Goal: Transaction & Acquisition: Purchase product/service

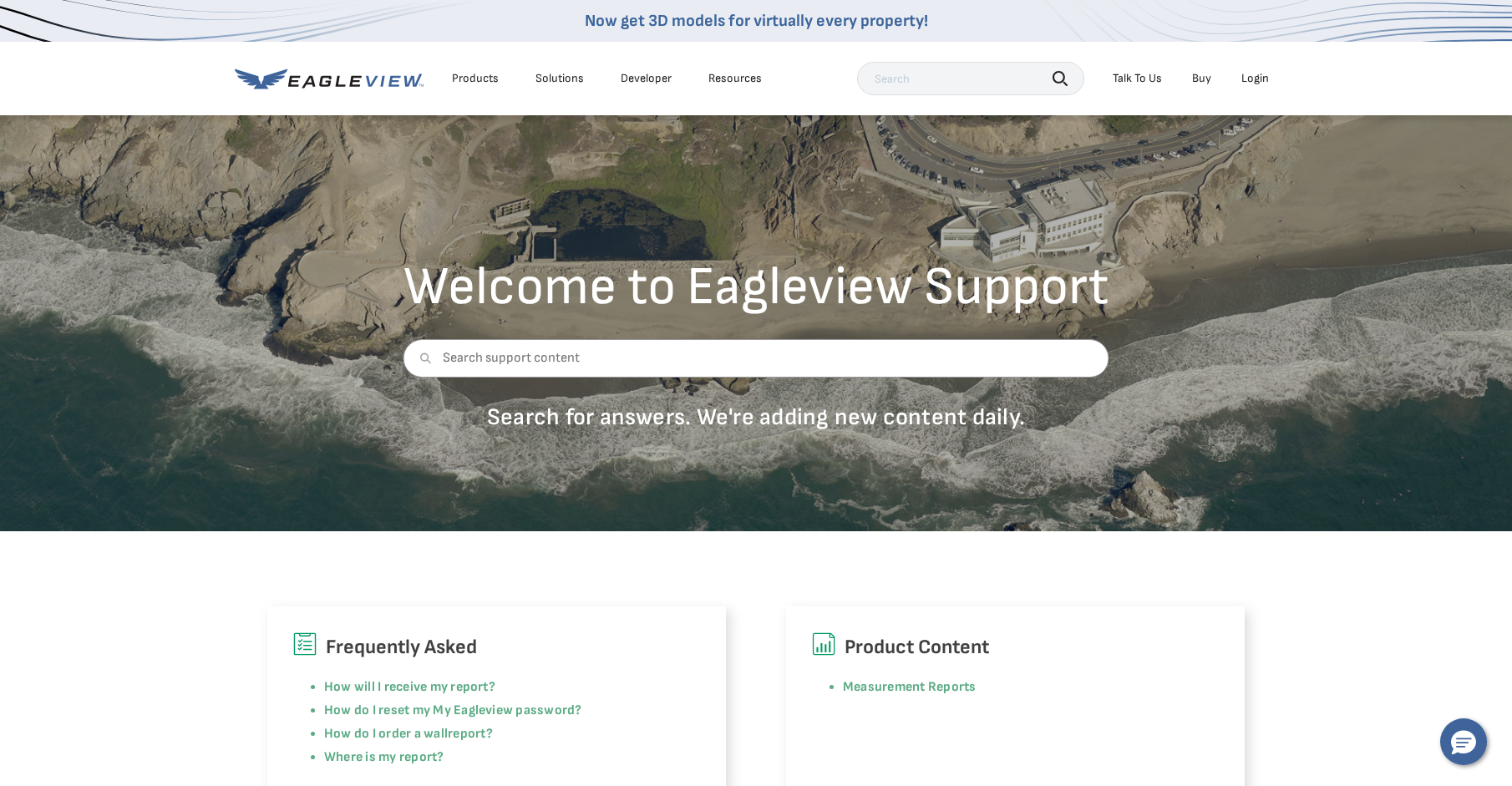
click at [1255, 80] on div "Login" at bounding box center [1255, 78] width 28 height 15
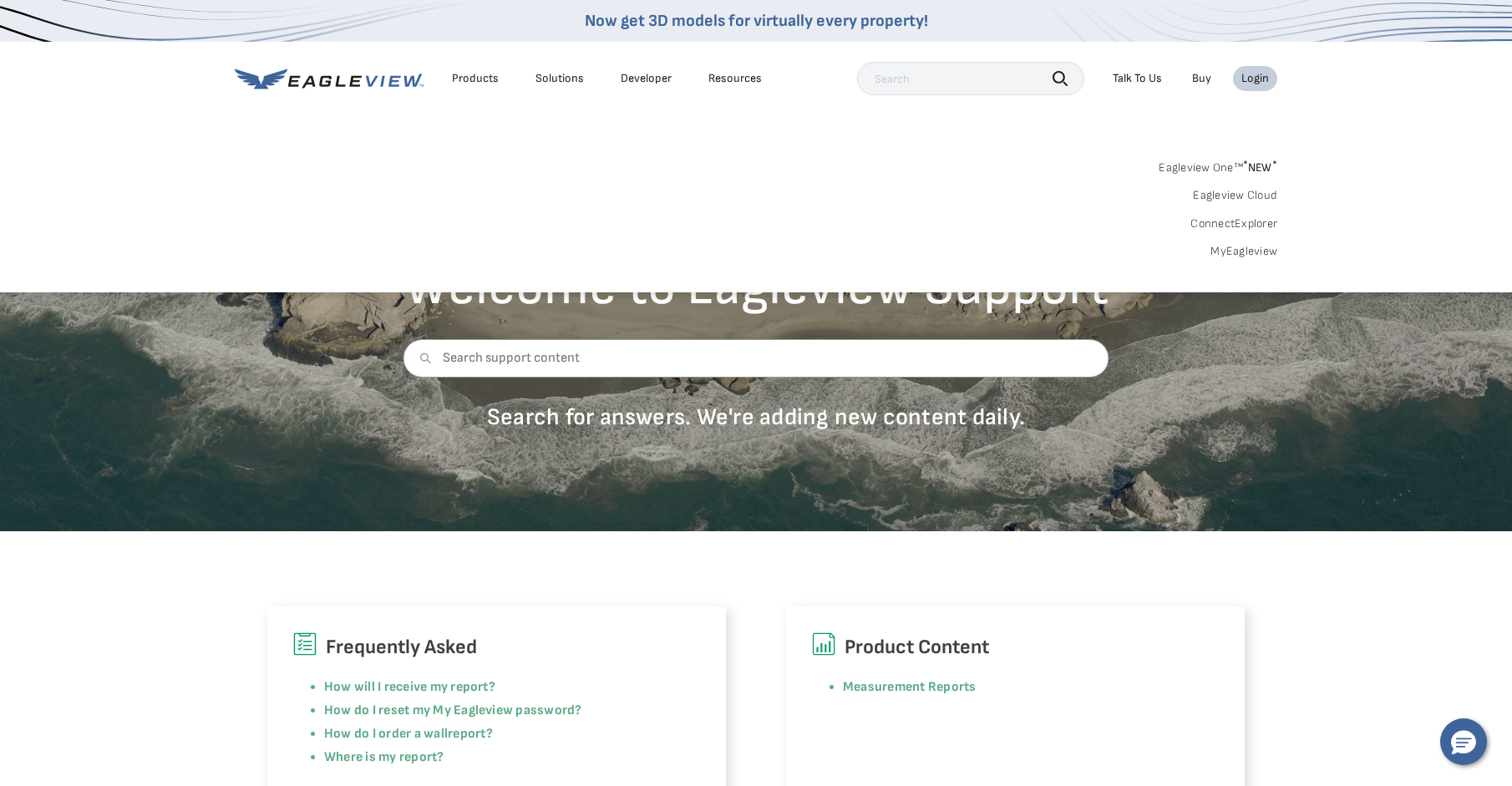
click at [1226, 252] on link "MyEagleview" at bounding box center [1244, 251] width 67 height 15
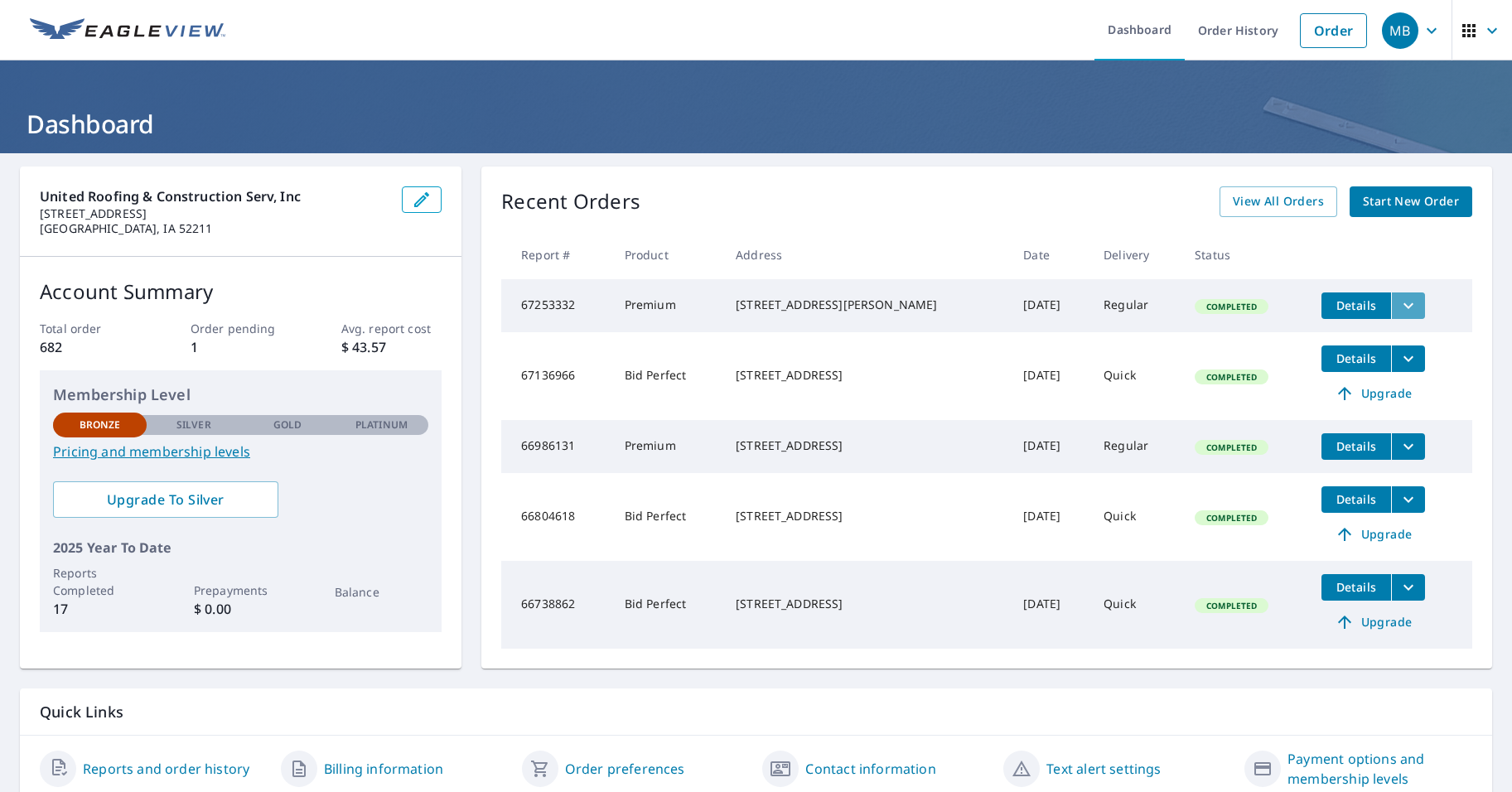
click at [1398, 302] on icon "filesDropdownBtn-67253332" at bounding box center [1408, 305] width 20 height 20
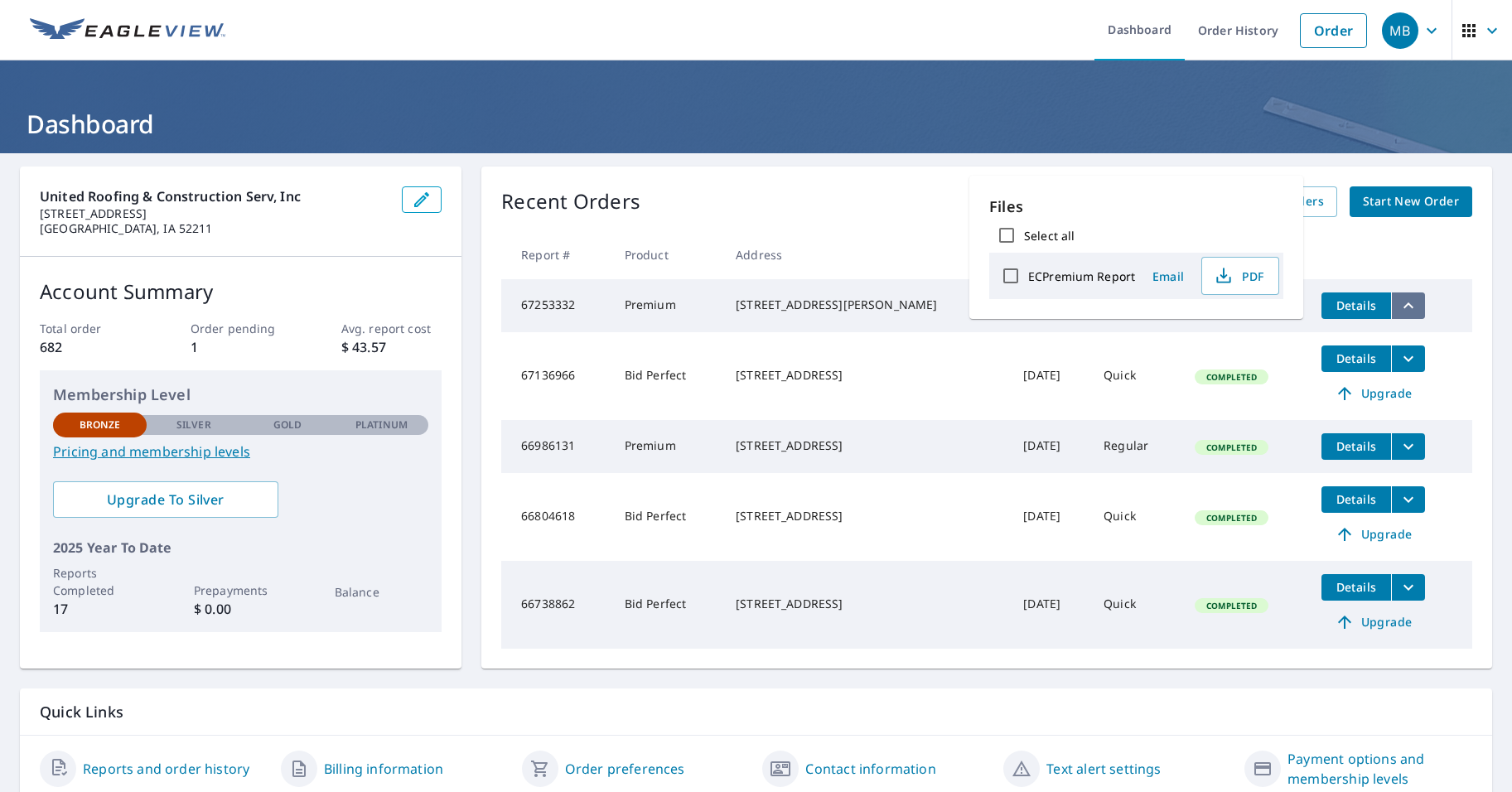
click at [1398, 307] on icon "filesDropdownBtn-67253332" at bounding box center [1408, 305] width 20 height 20
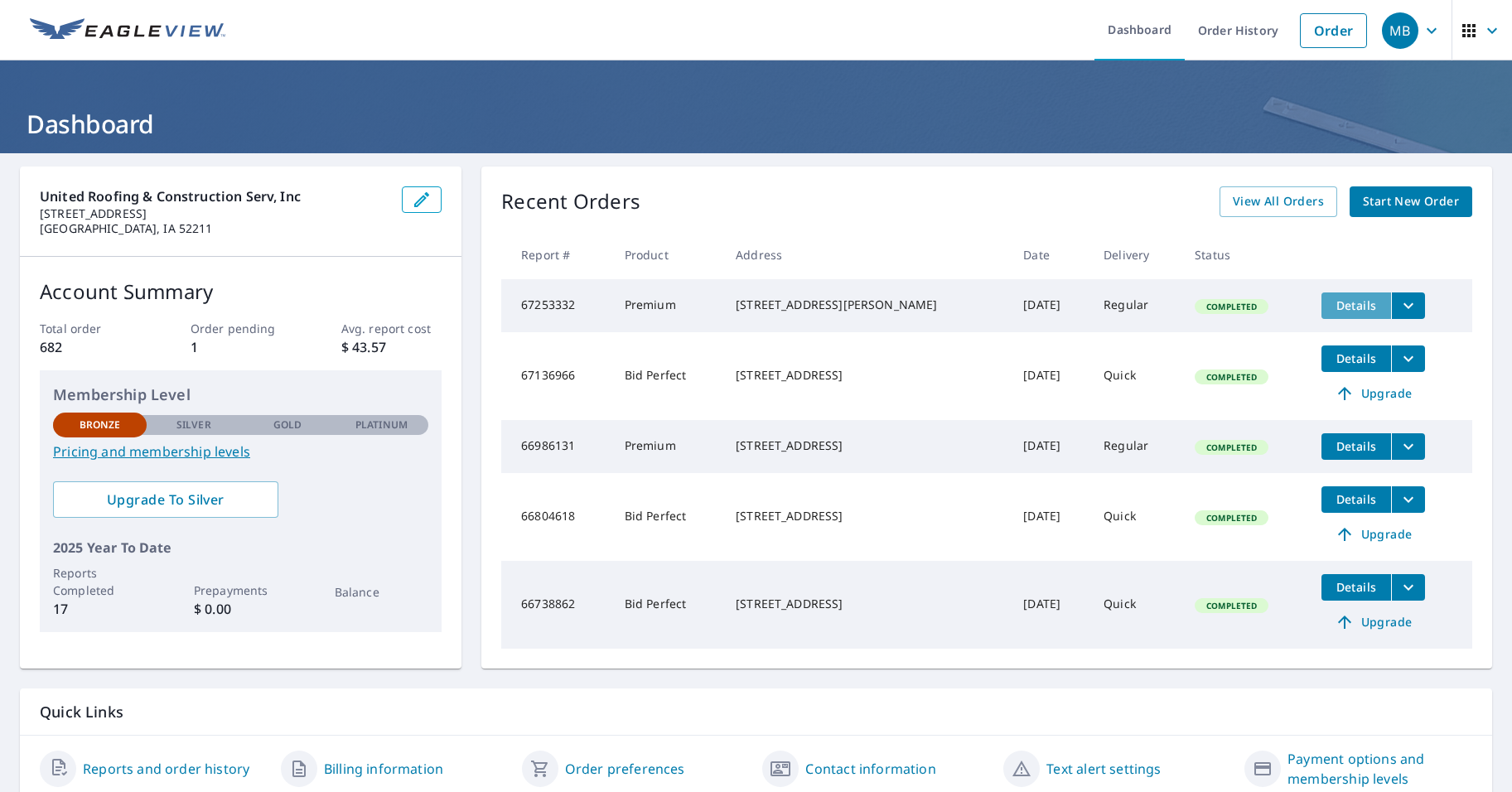
click at [1337, 307] on span "Details" at bounding box center [1357, 305] width 50 height 16
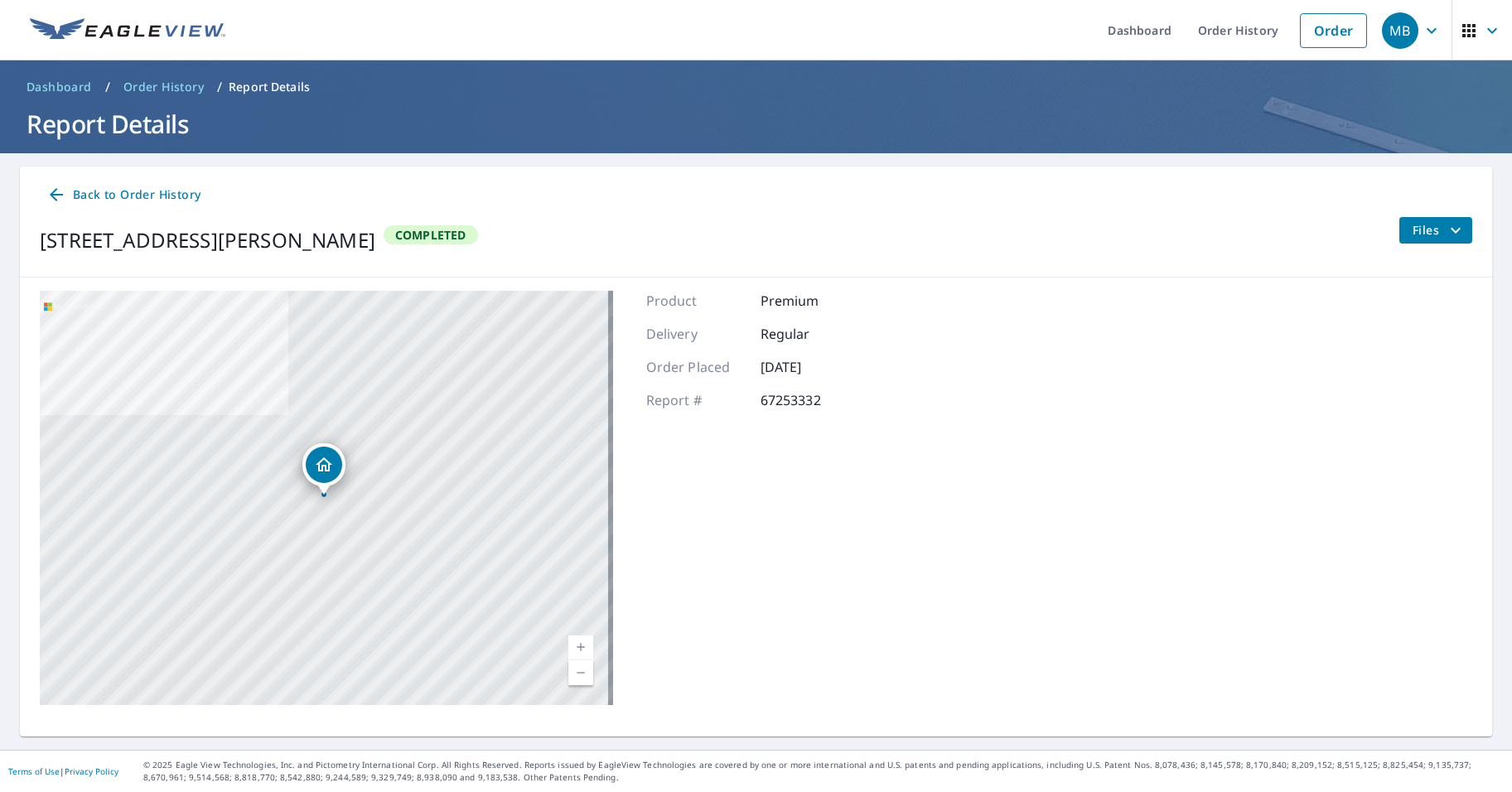
click at [1446, 232] on icon "filesDropdownBtn-67253332" at bounding box center [1456, 230] width 20 height 20
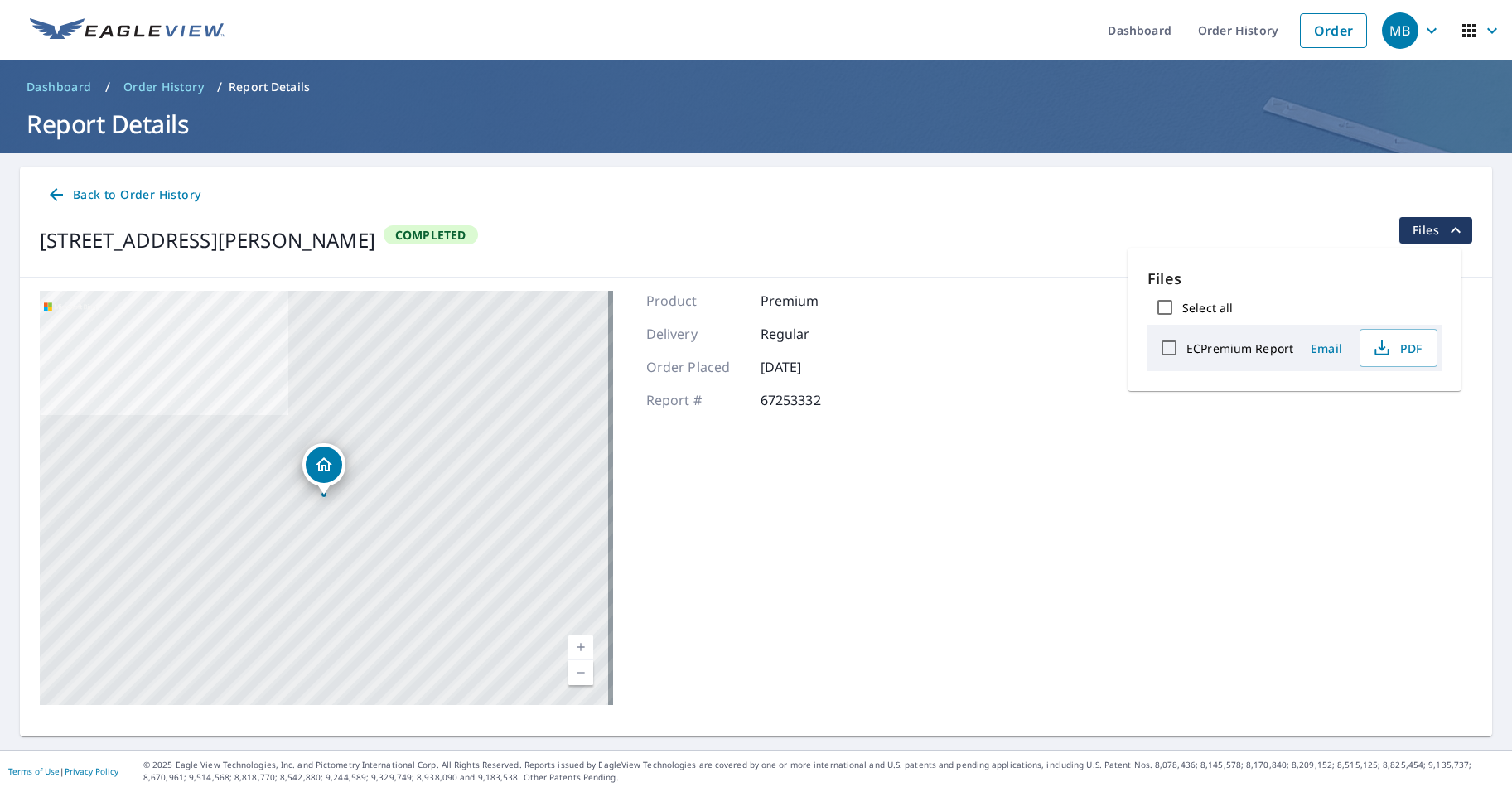
click at [1020, 233] on div "4221 W Lakeshore Dr Brooklyn, IA 52211 Completed Files" at bounding box center [756, 240] width 1433 height 46
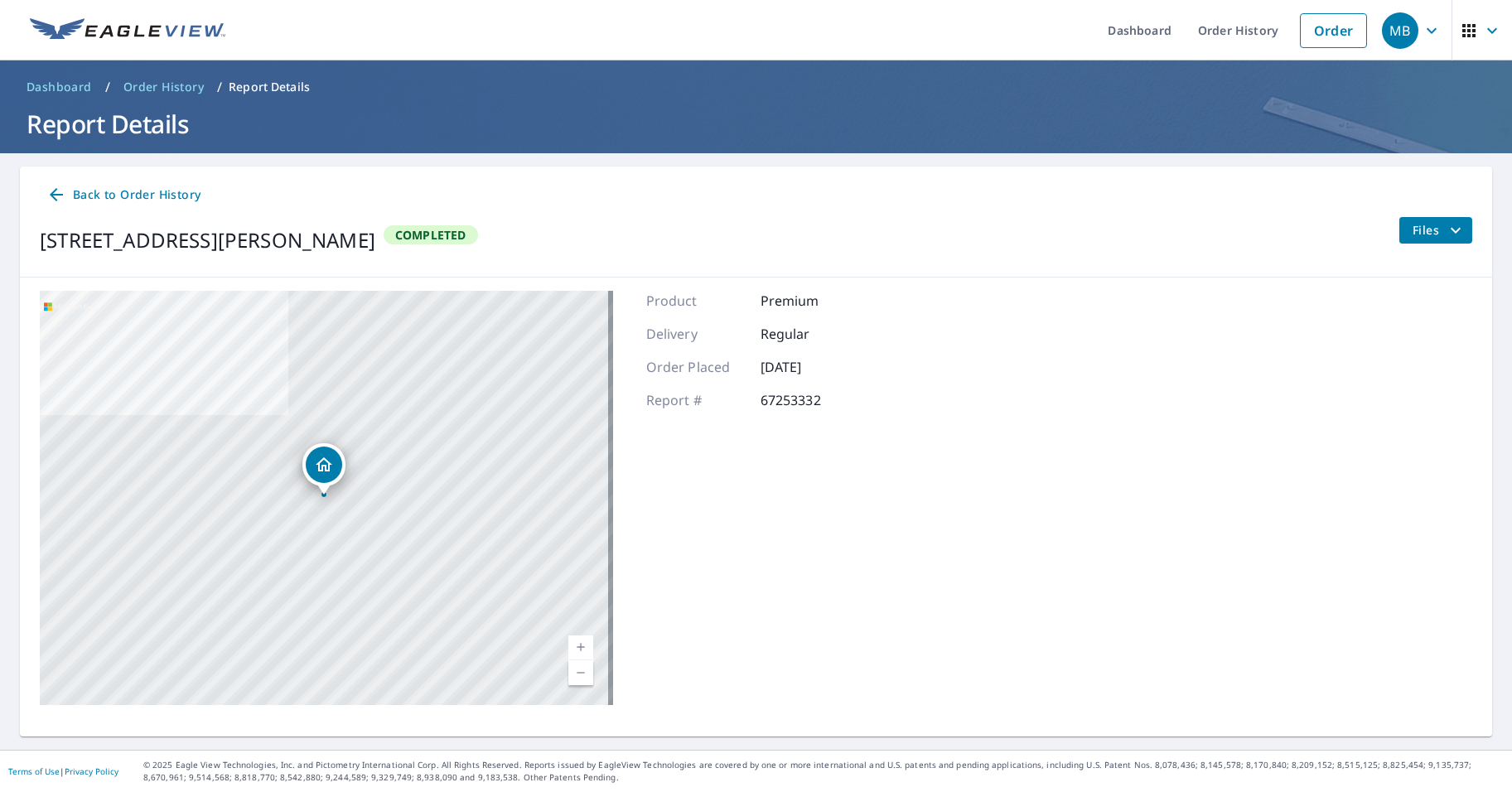
click at [67, 193] on span "Back to Order History" at bounding box center [123, 194] width 154 height 20
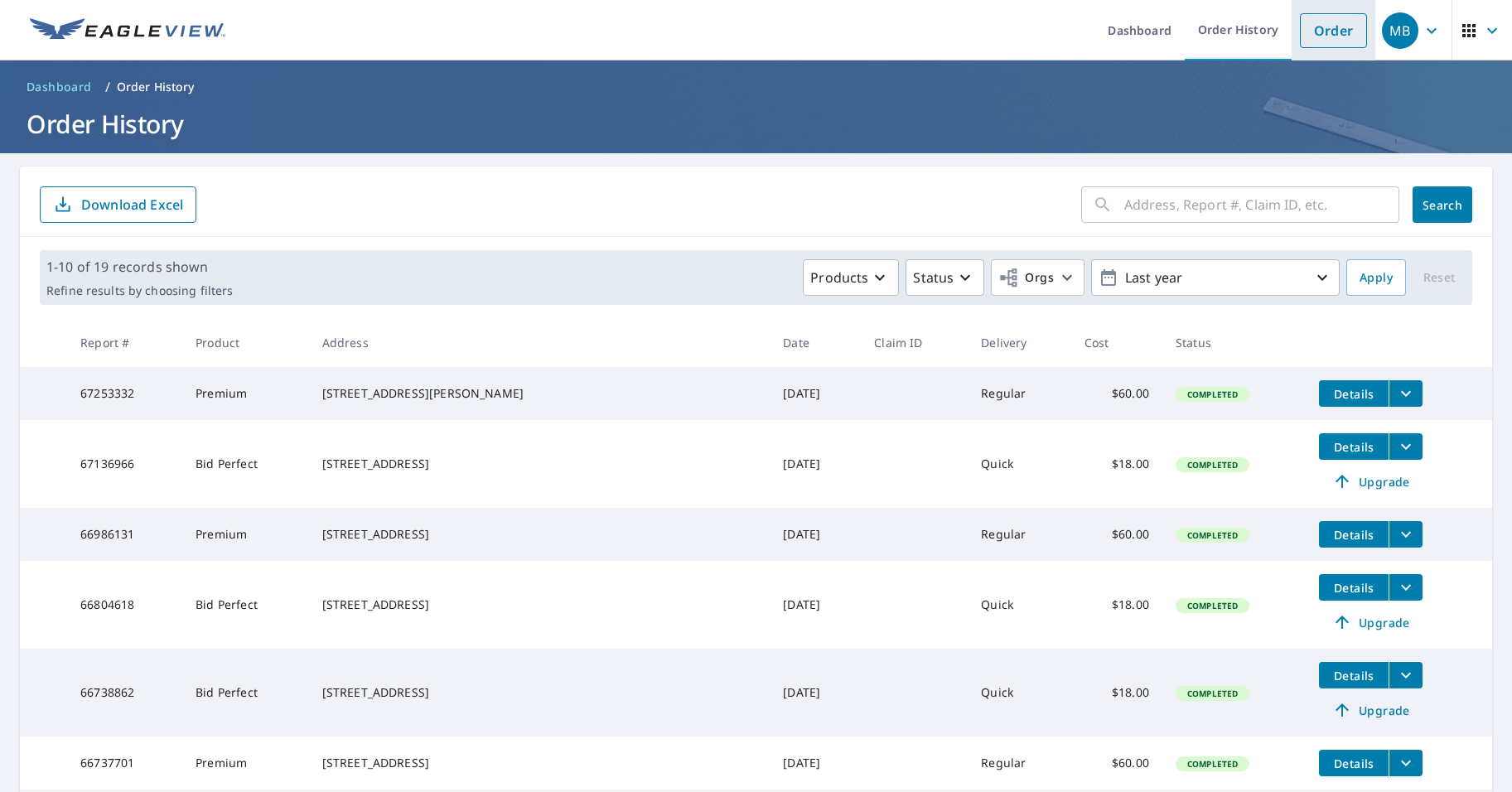
click at [1321, 31] on link "Order" at bounding box center [1334, 30] width 67 height 35
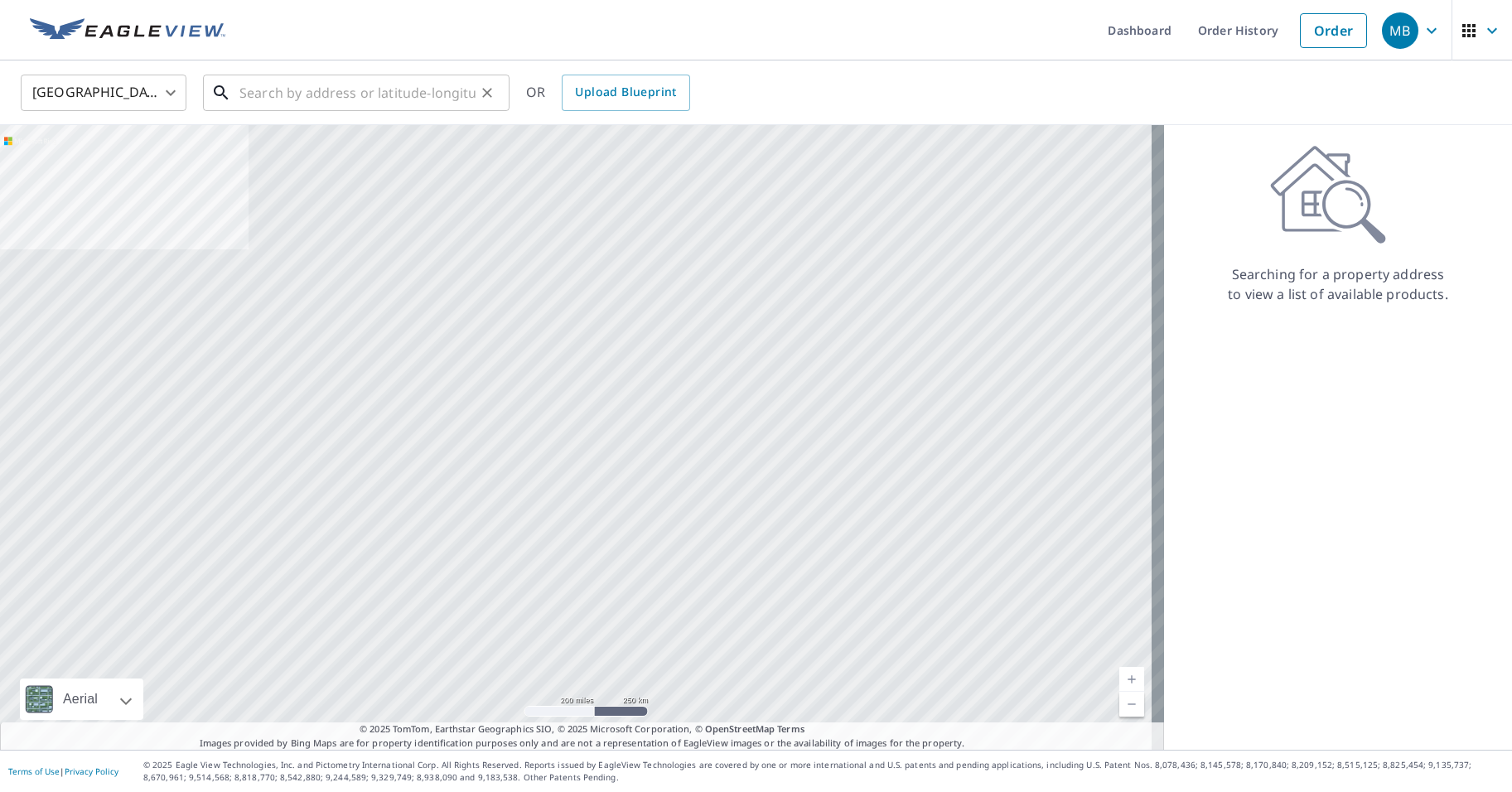
click at [347, 94] on input "text" at bounding box center [358, 92] width 236 height 46
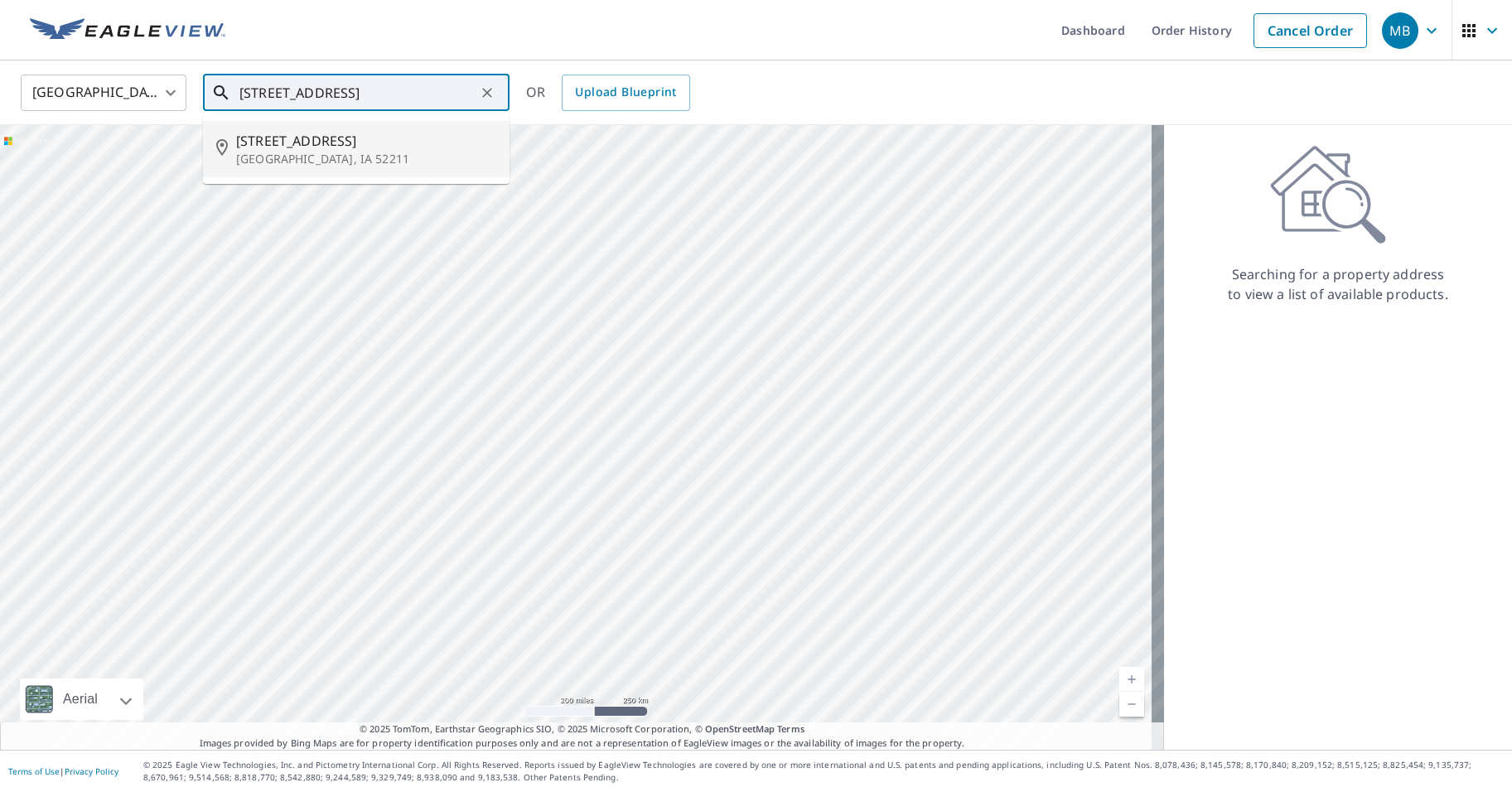
click at [291, 147] on span "4221 W Lakeshore Dr" at bounding box center [366, 141] width 260 height 20
type input "4221 W Lakeshore Dr Brooklyn, IA 52211"
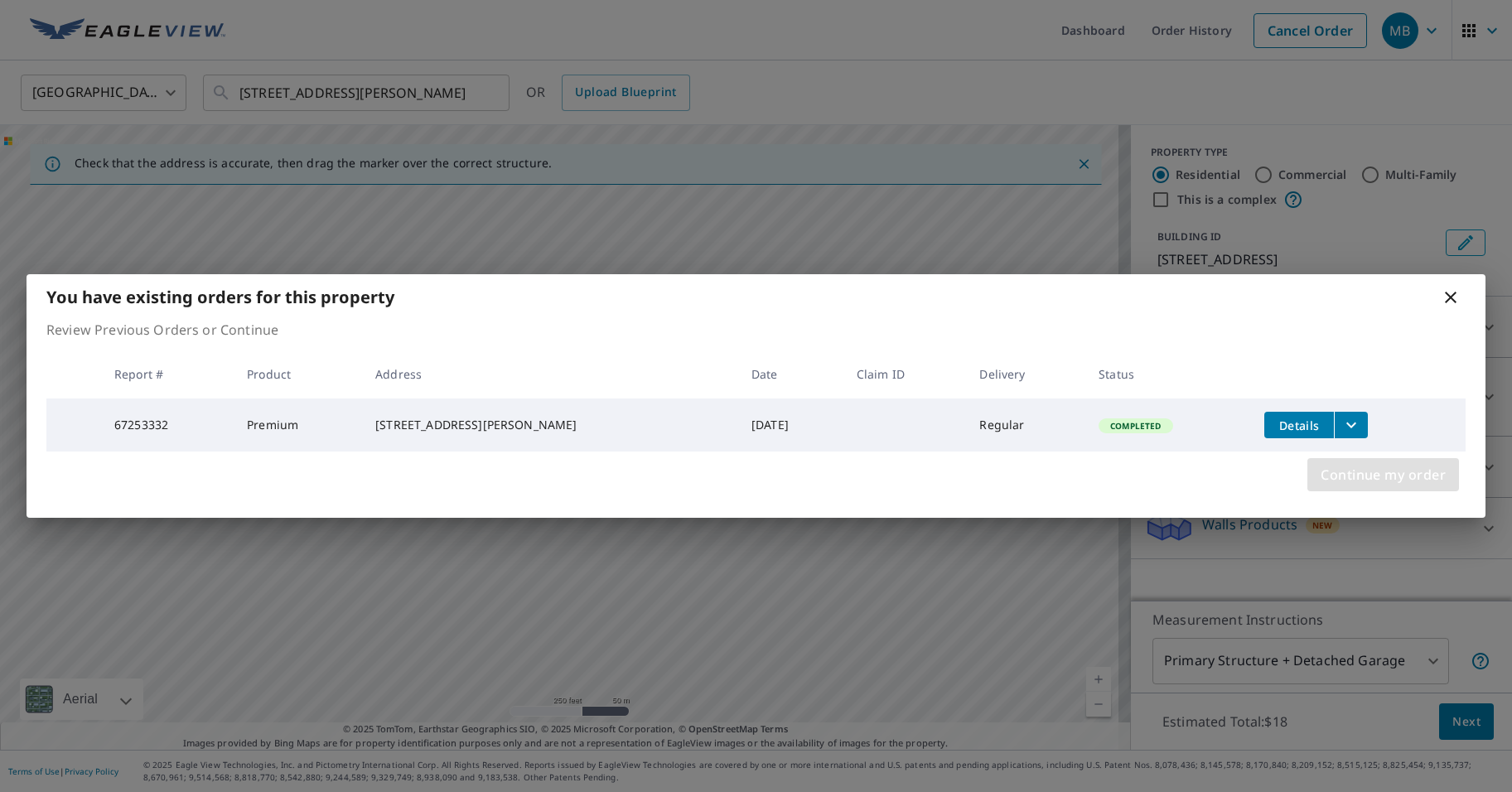
click at [1369, 482] on span "Continue my order" at bounding box center [1383, 474] width 125 height 23
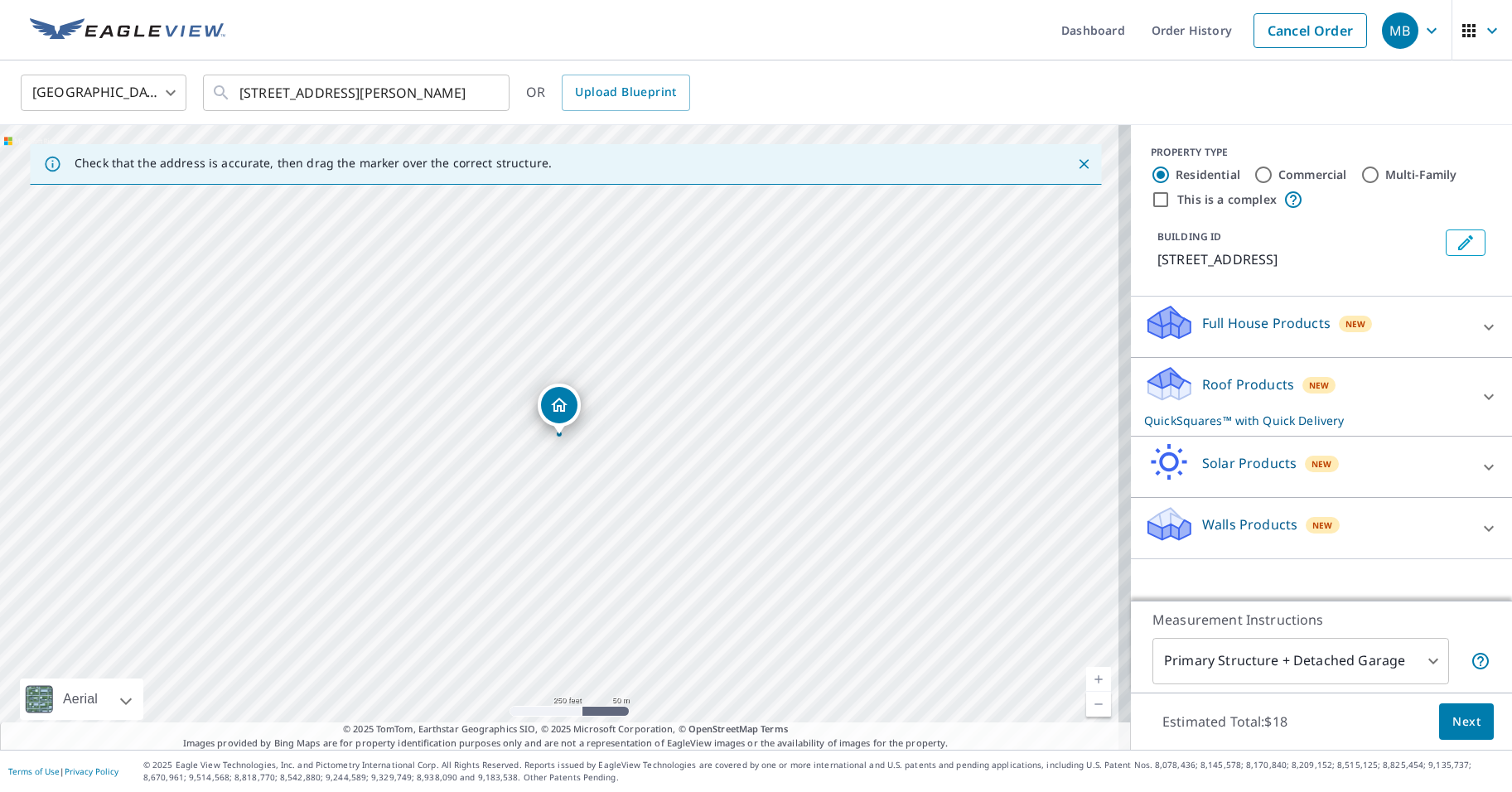
click at [1479, 528] on icon at bounding box center [1489, 529] width 20 height 20
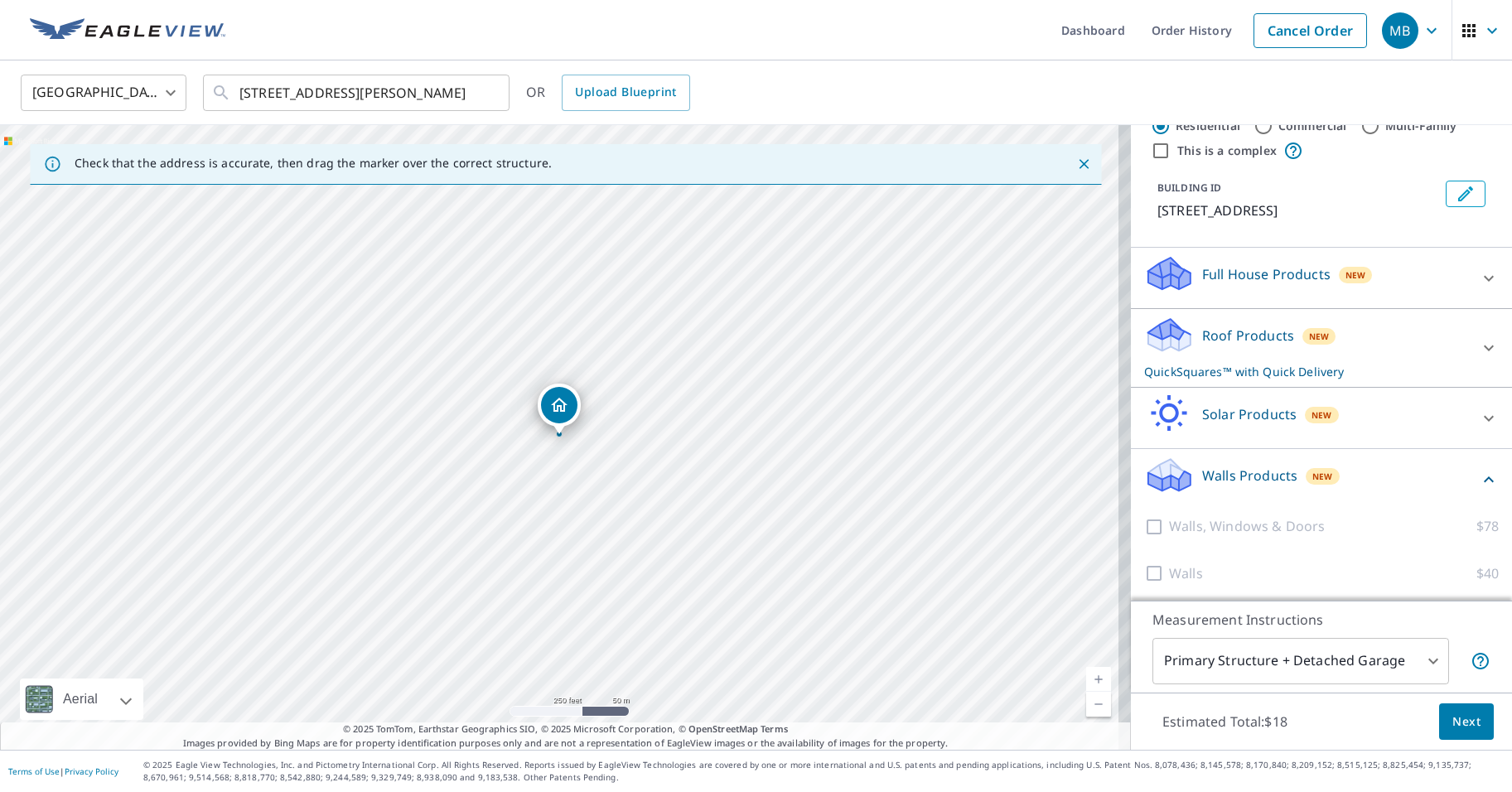
scroll to position [52, 0]
click at [1479, 275] on icon at bounding box center [1489, 275] width 20 height 20
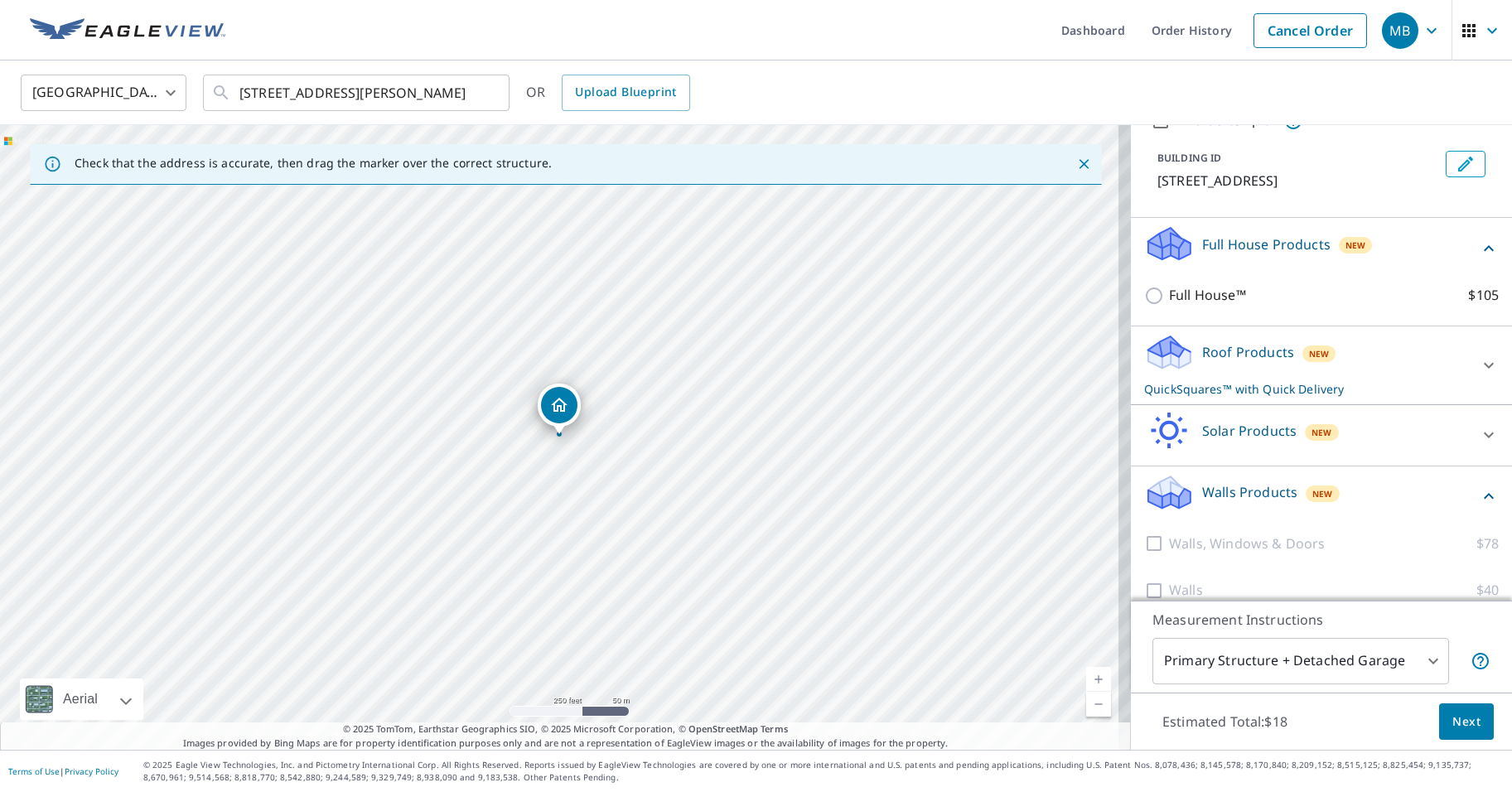
scroll to position [99, 0]
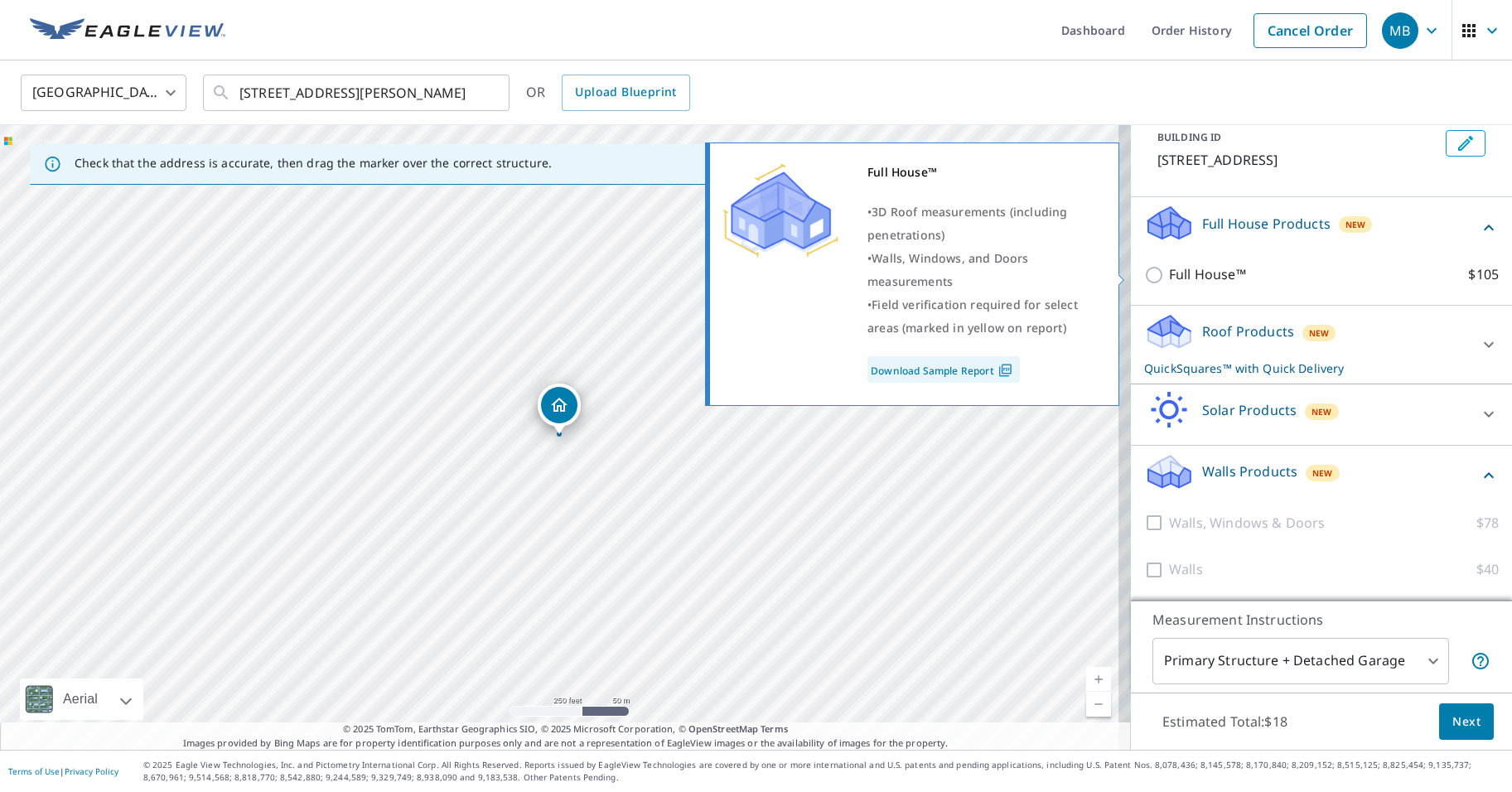
click at [1147, 278] on input "Full House™ $105" at bounding box center [1157, 275] width 25 height 20
checkbox input "true"
checkbox input "false"
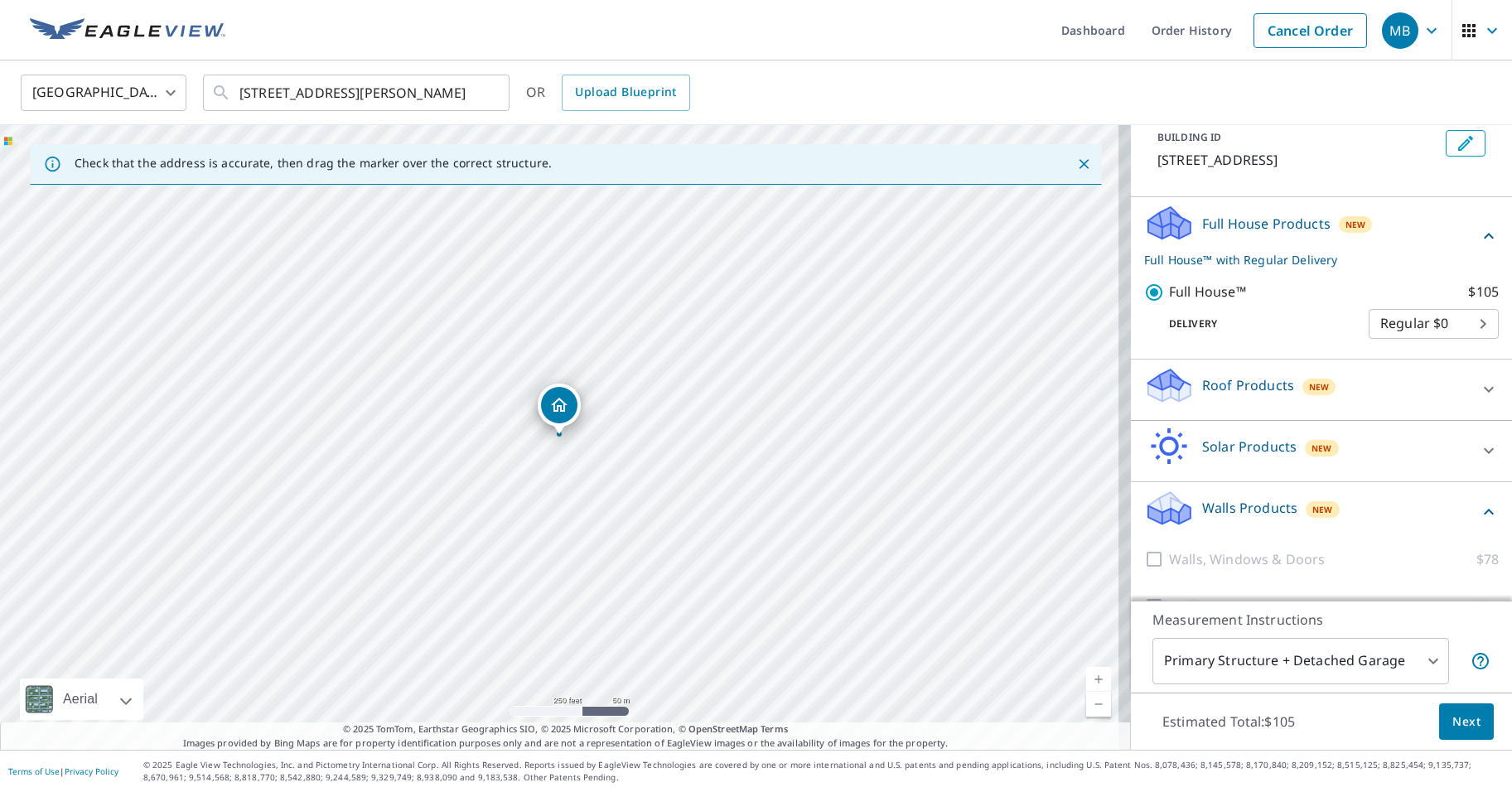
click at [1484, 389] on icon at bounding box center [1489, 389] width 10 height 6
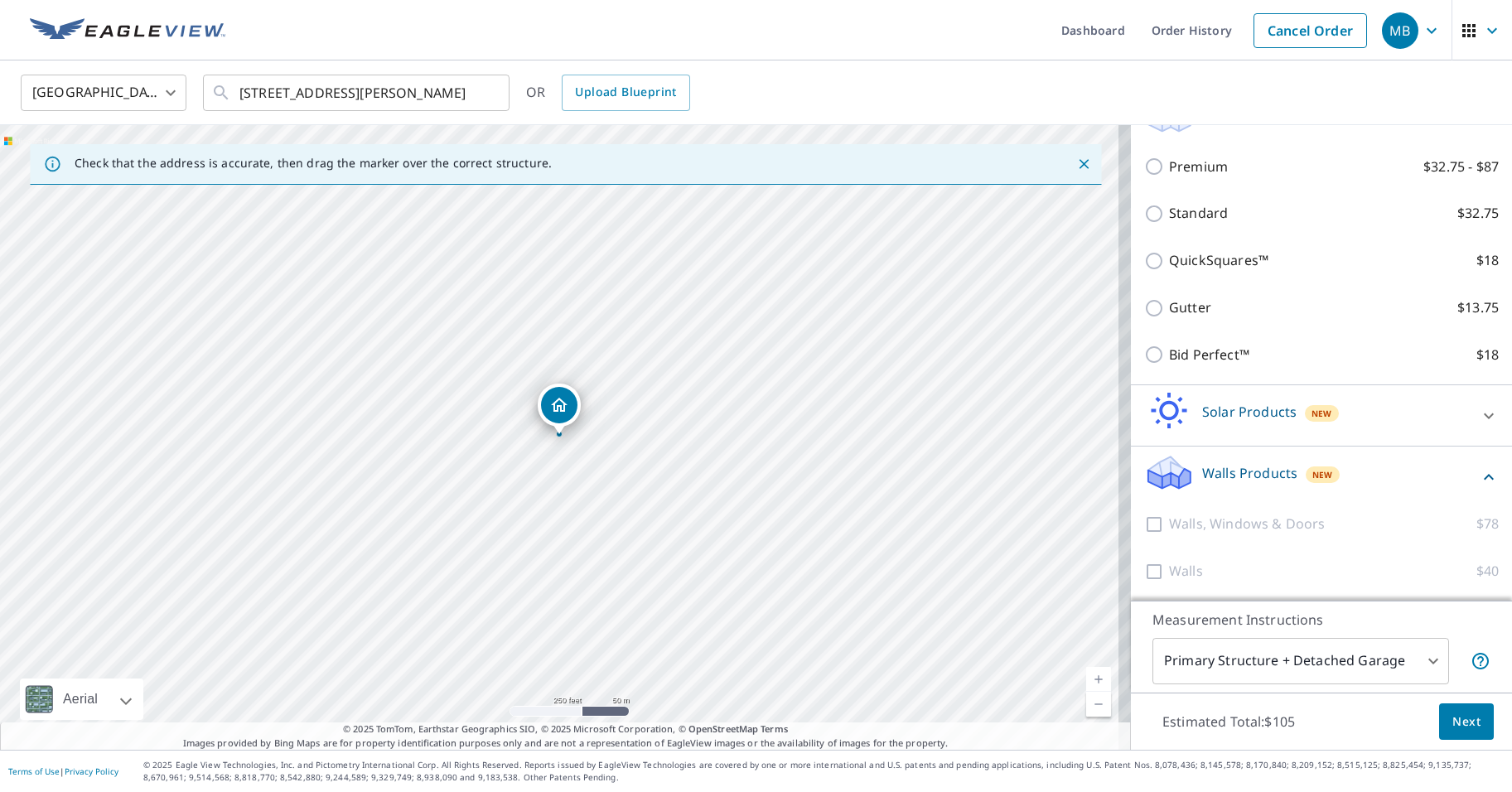
scroll to position [371, 0]
click at [1145, 522] on div at bounding box center [1157, 521] width 25 height 20
click at [1227, 521] on p "Walls, Windows & Doors" at bounding box center [1248, 521] width 156 height 20
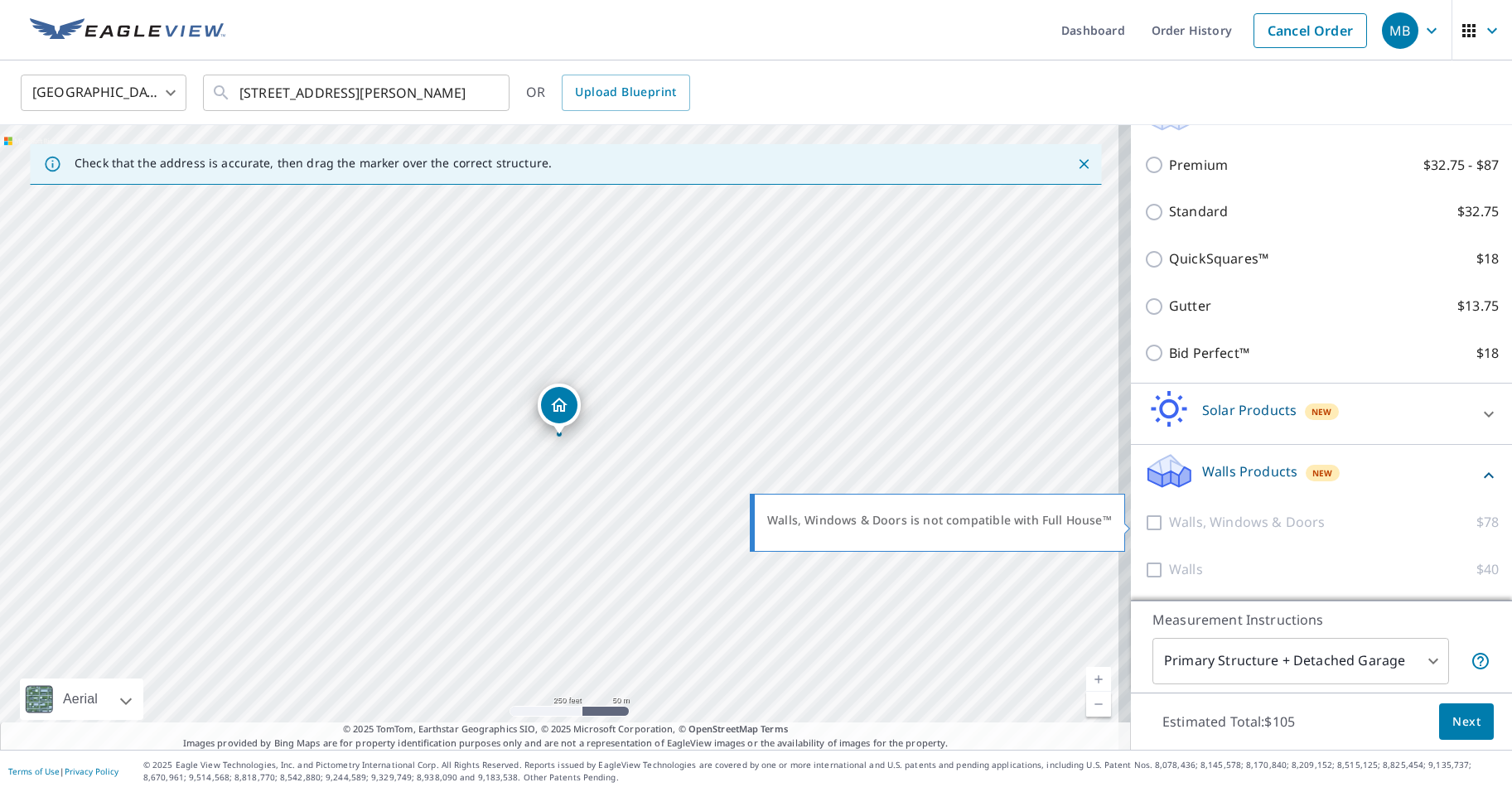
click at [1146, 523] on div at bounding box center [1157, 521] width 25 height 20
click at [1145, 523] on div at bounding box center [1157, 521] width 25 height 20
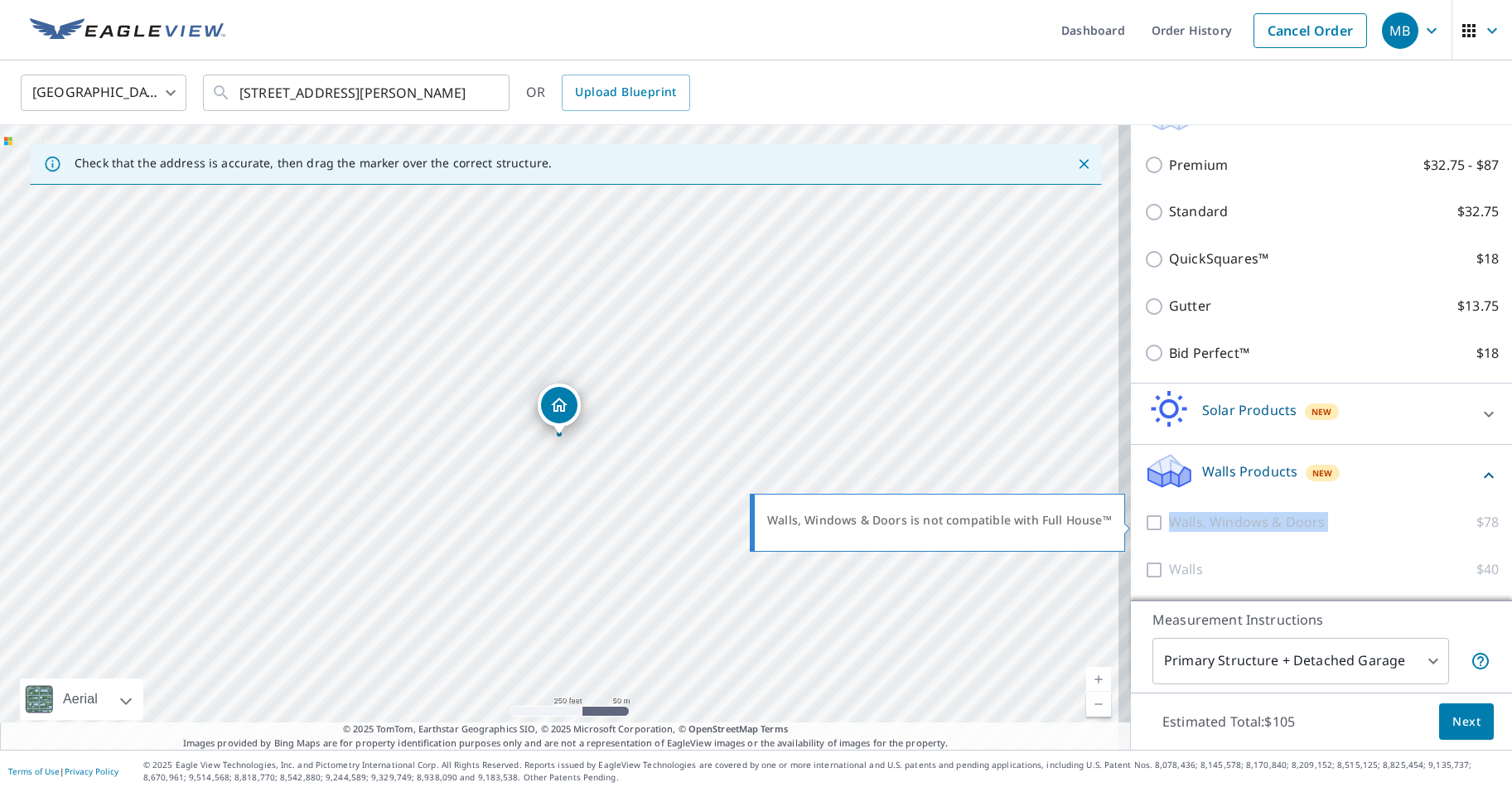
click at [1145, 523] on div at bounding box center [1157, 521] width 25 height 20
drag, startPoint x: 1140, startPoint y: 523, endPoint x: 1352, endPoint y: 533, distance: 212.2
click at [1352, 533] on div "Walls, Windows & Doors $78" at bounding box center [1322, 521] width 355 height 47
click at [1479, 472] on icon at bounding box center [1489, 475] width 20 height 20
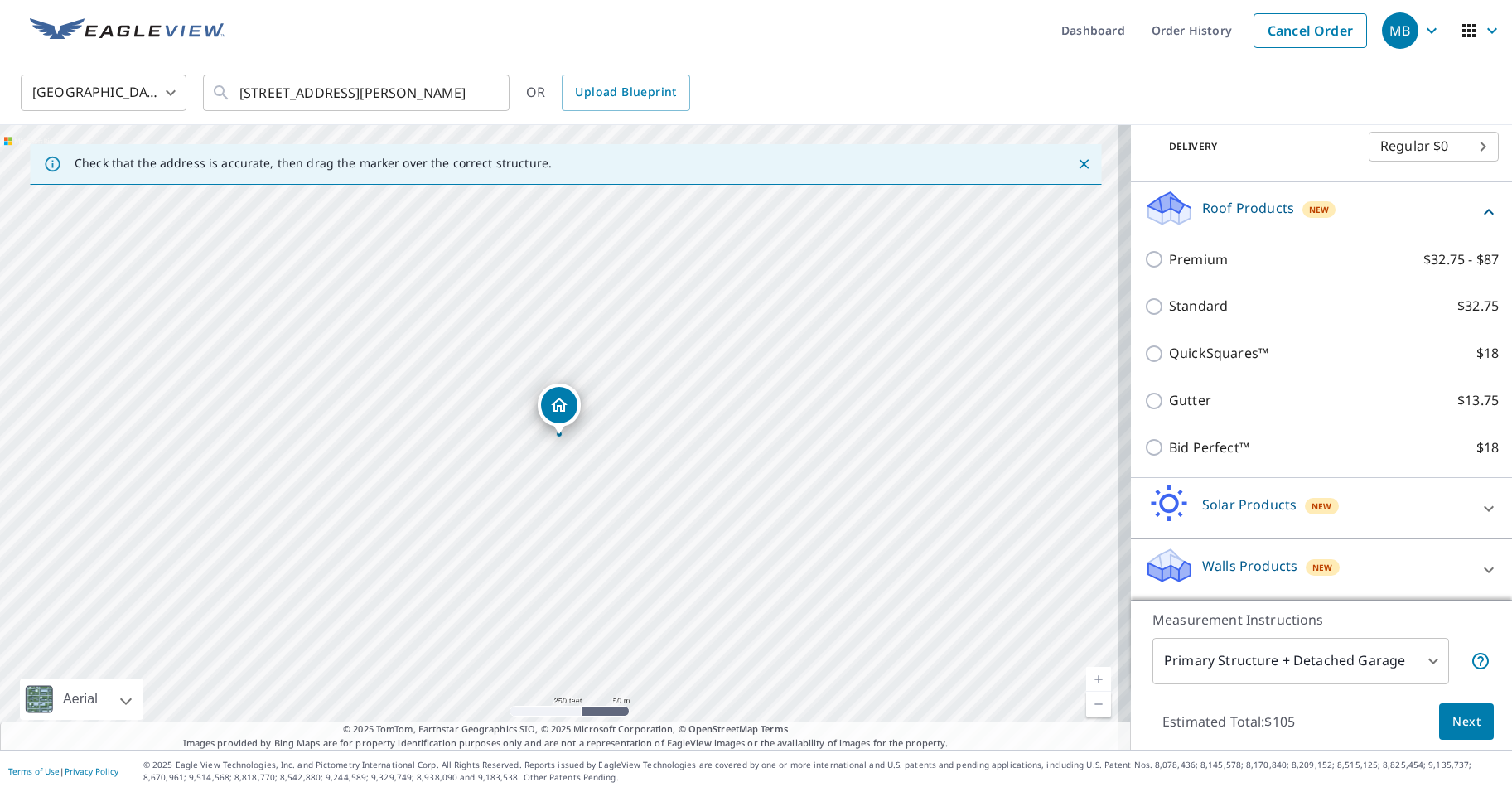
scroll to position [277, 0]
click at [1479, 213] on icon at bounding box center [1489, 212] width 20 height 20
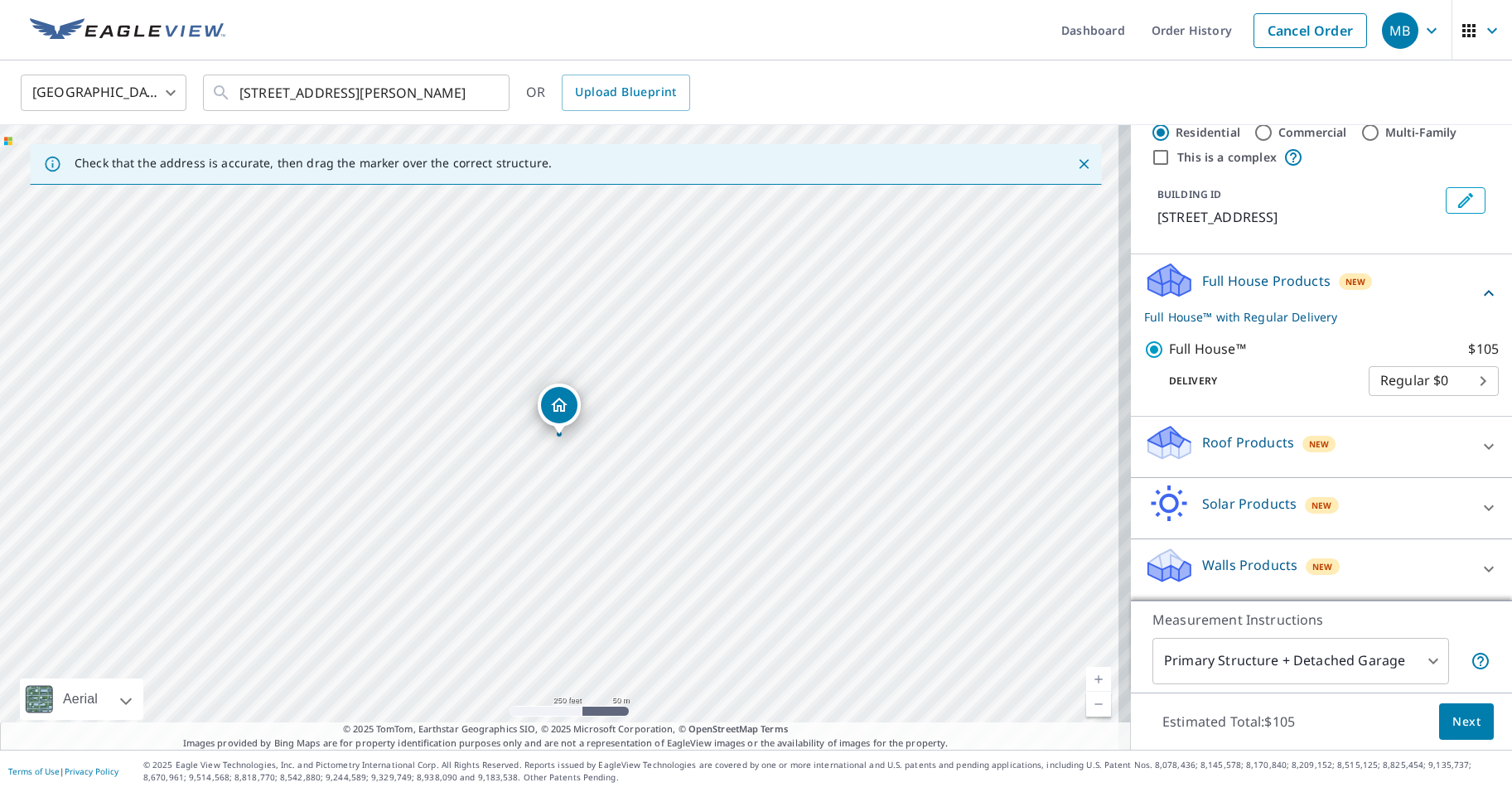
scroll to position [43, 0]
click at [1209, 563] on p "Walls Products" at bounding box center [1249, 565] width 95 height 20
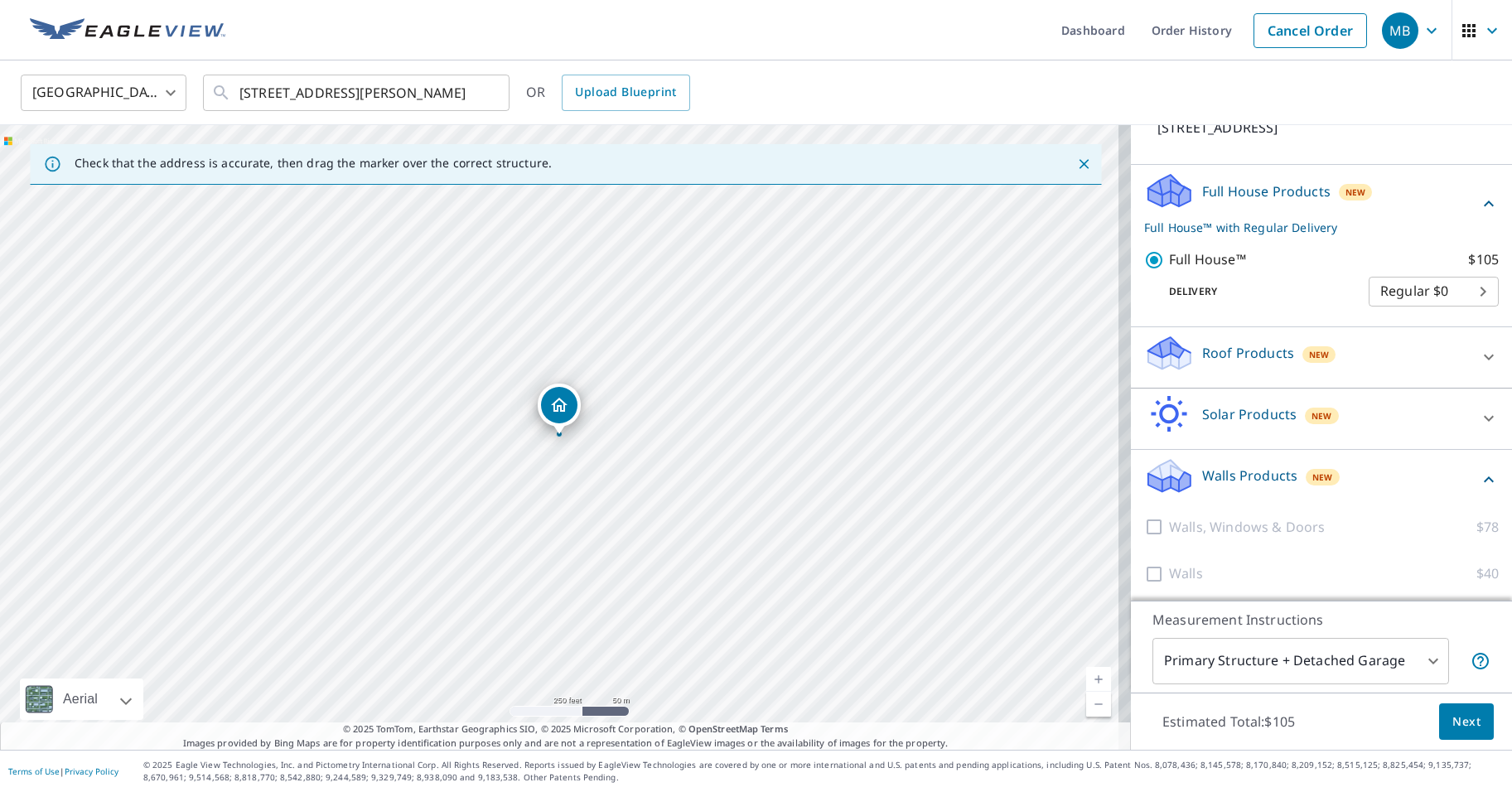
scroll to position [136, 0]
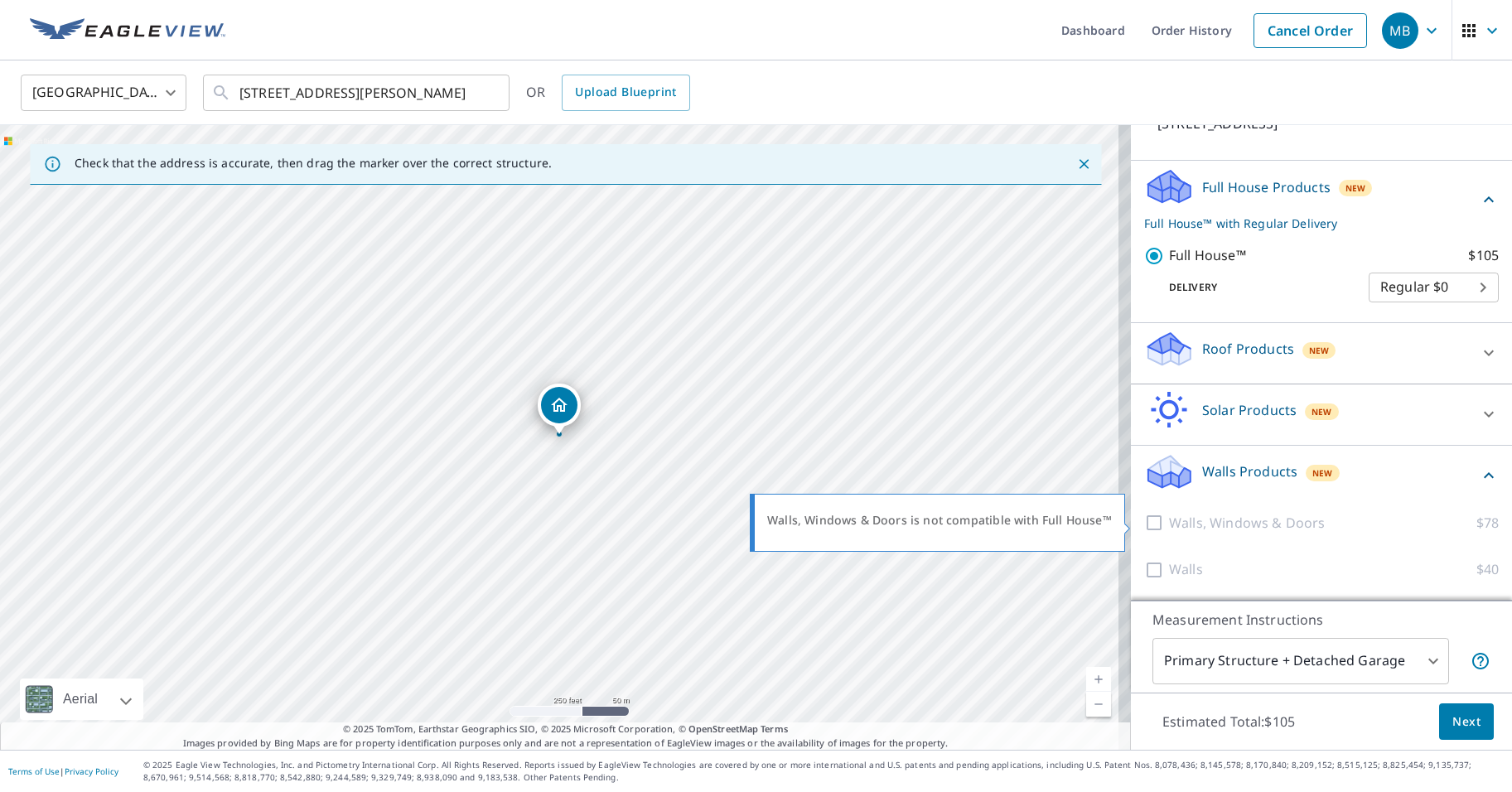
click at [1148, 524] on div at bounding box center [1157, 522] width 25 height 20
click at [1145, 523] on div at bounding box center [1157, 522] width 25 height 20
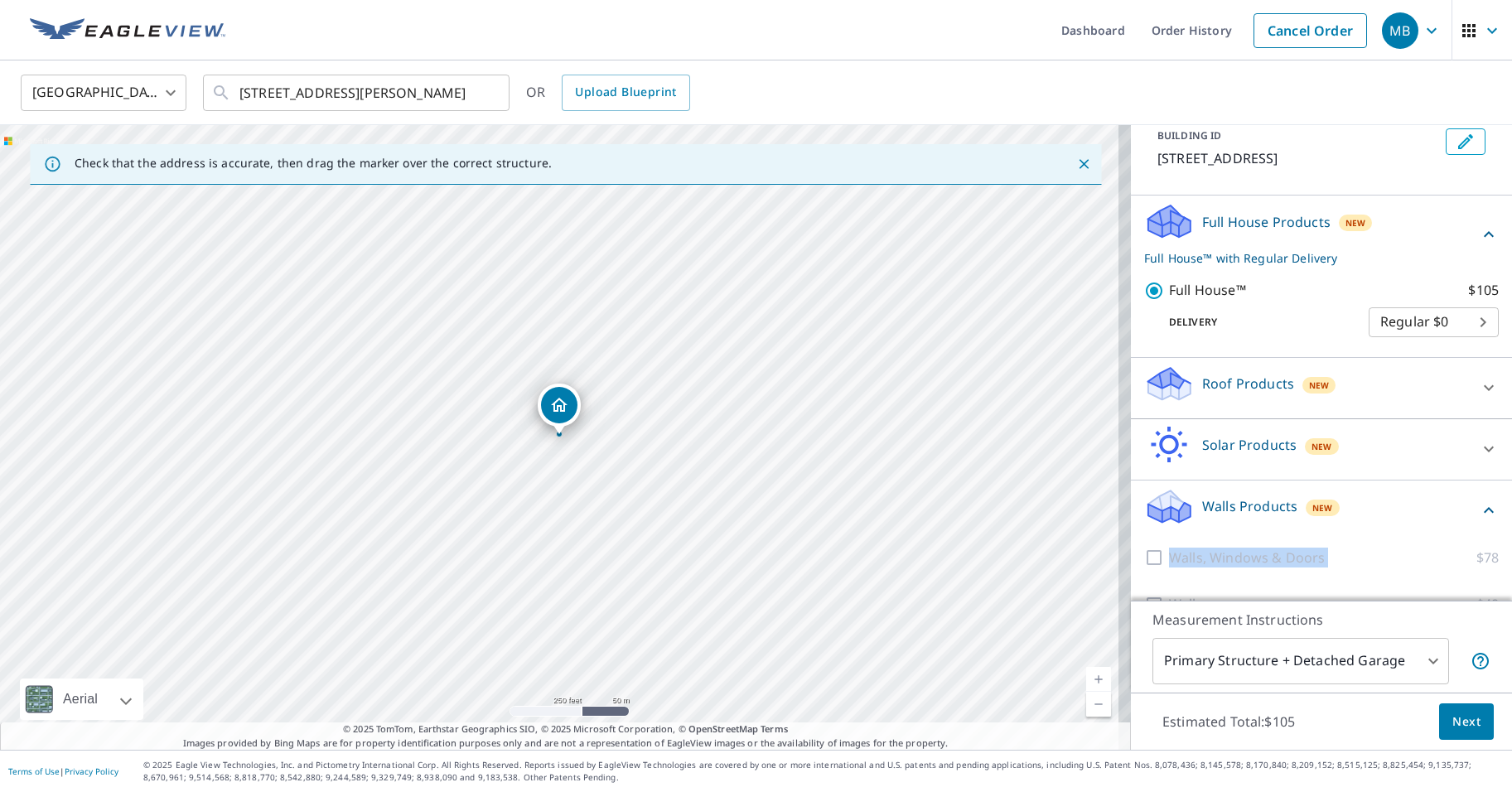
scroll to position [0, 0]
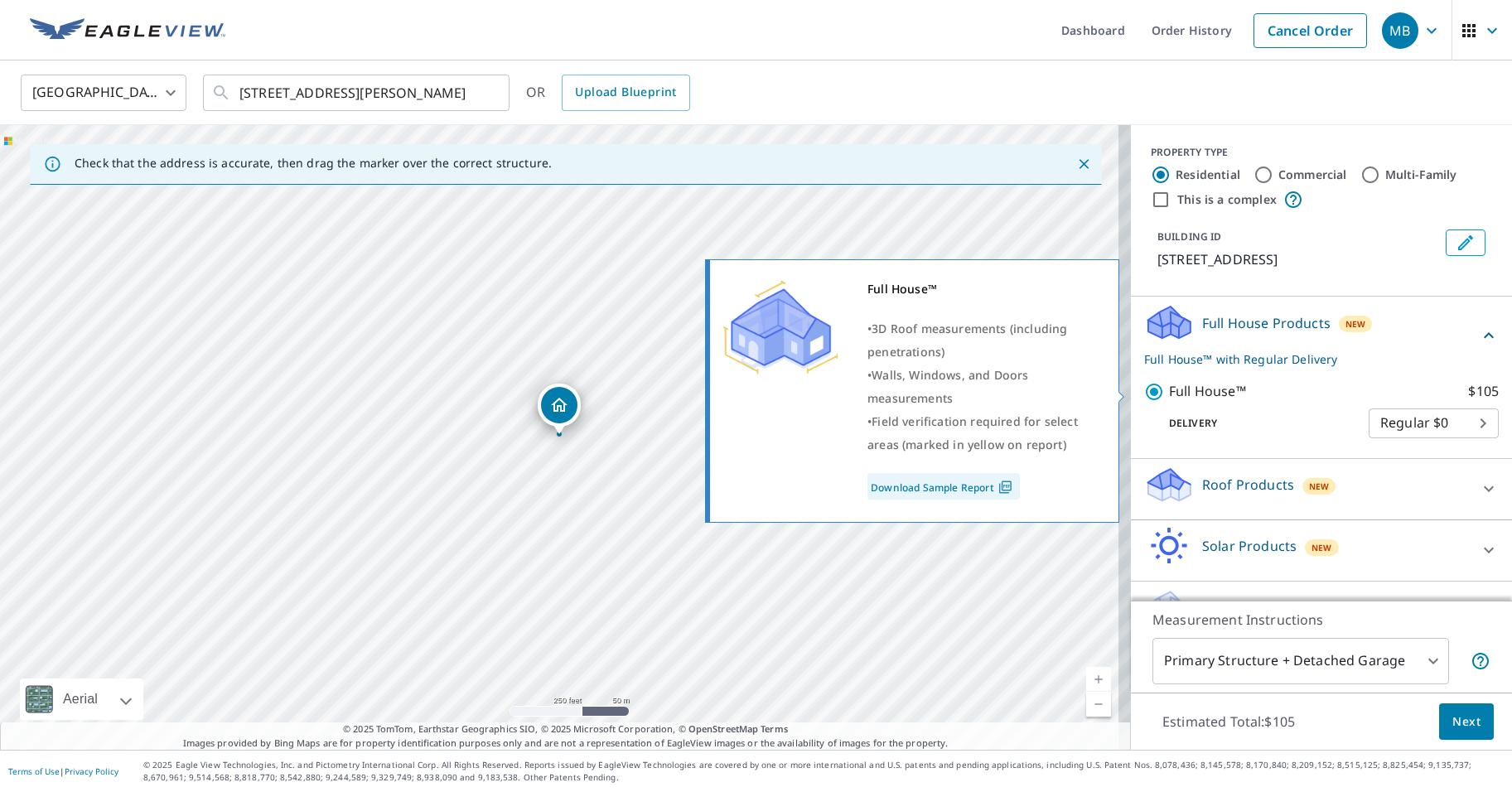
click at [1145, 391] on input "Full House™ $105" at bounding box center [1157, 392] width 25 height 20
checkbox input "false"
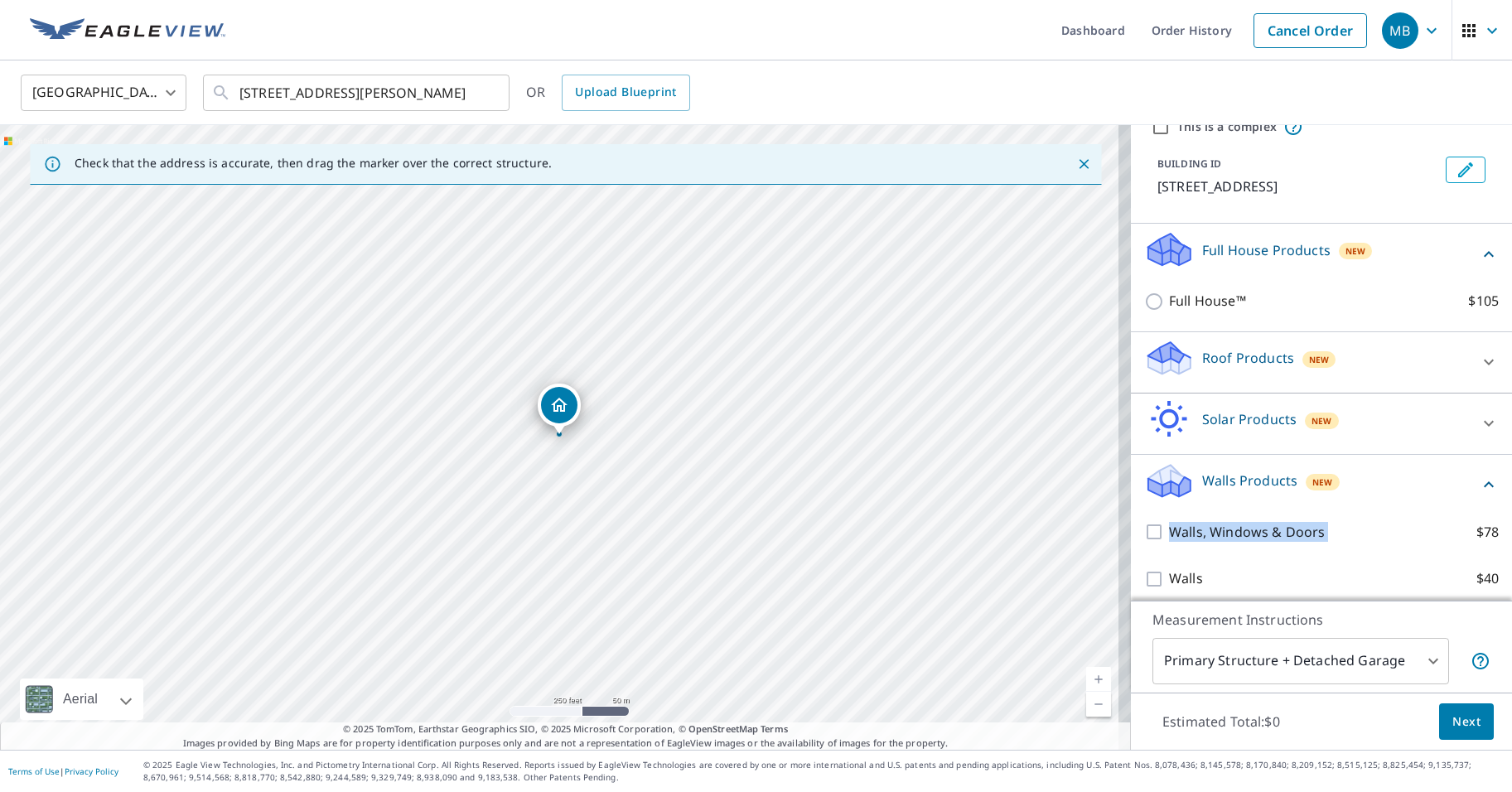
scroll to position [82, 0]
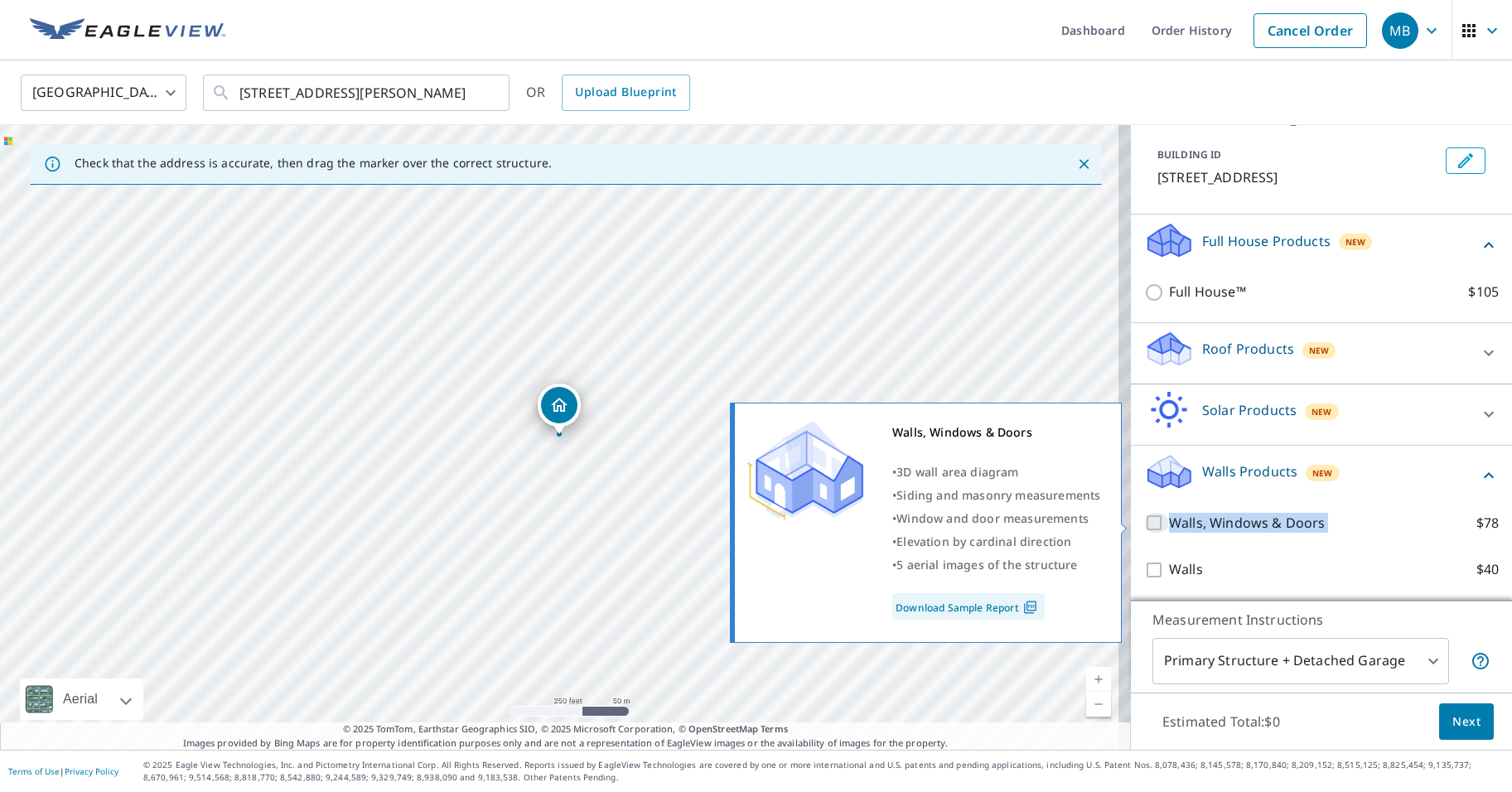
click at [1145, 520] on input "Walls, Windows & Doors $78" at bounding box center [1157, 522] width 25 height 20
checkbox input "true"
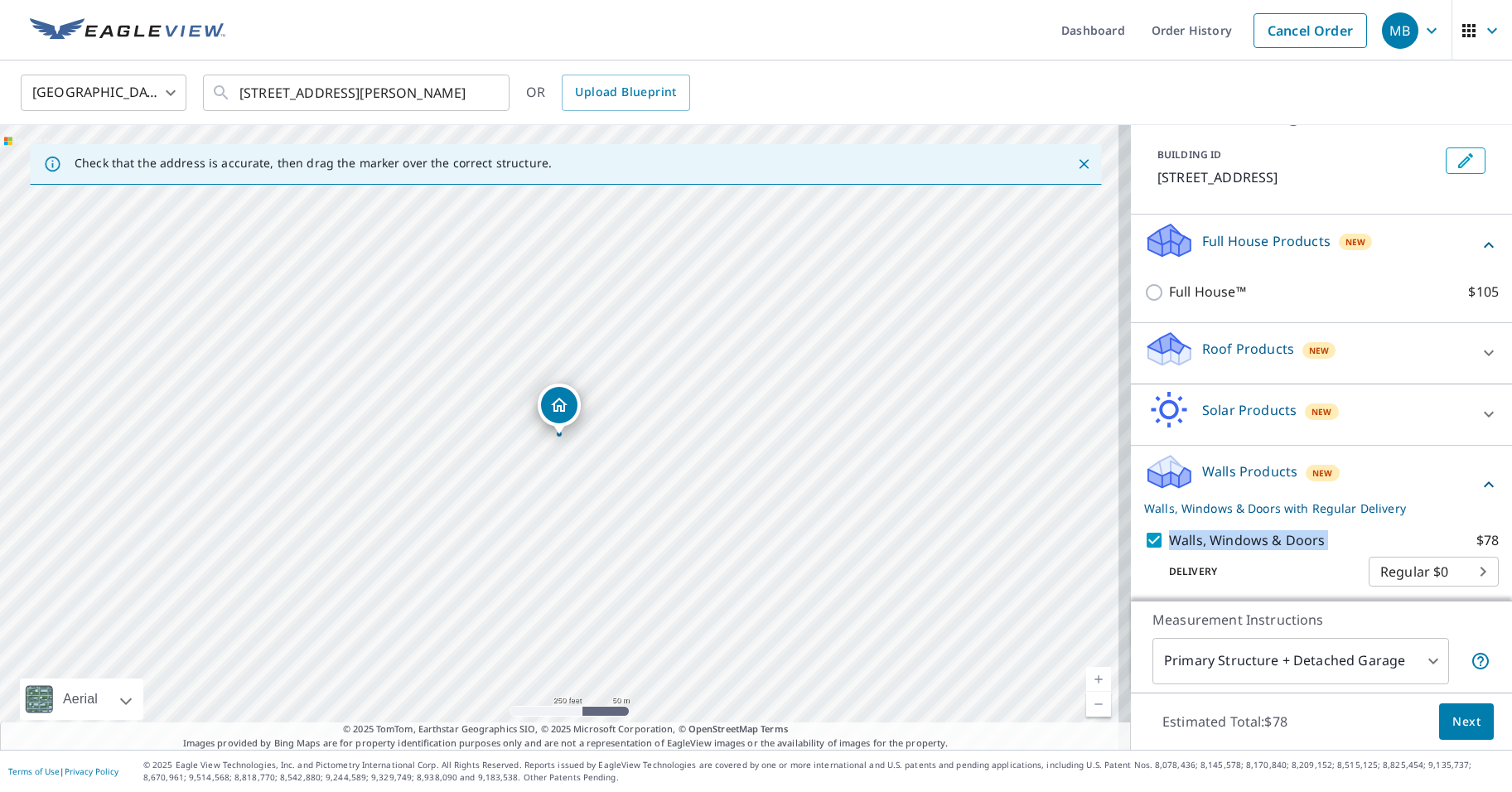
click at [1453, 718] on span "Next" at bounding box center [1467, 721] width 28 height 20
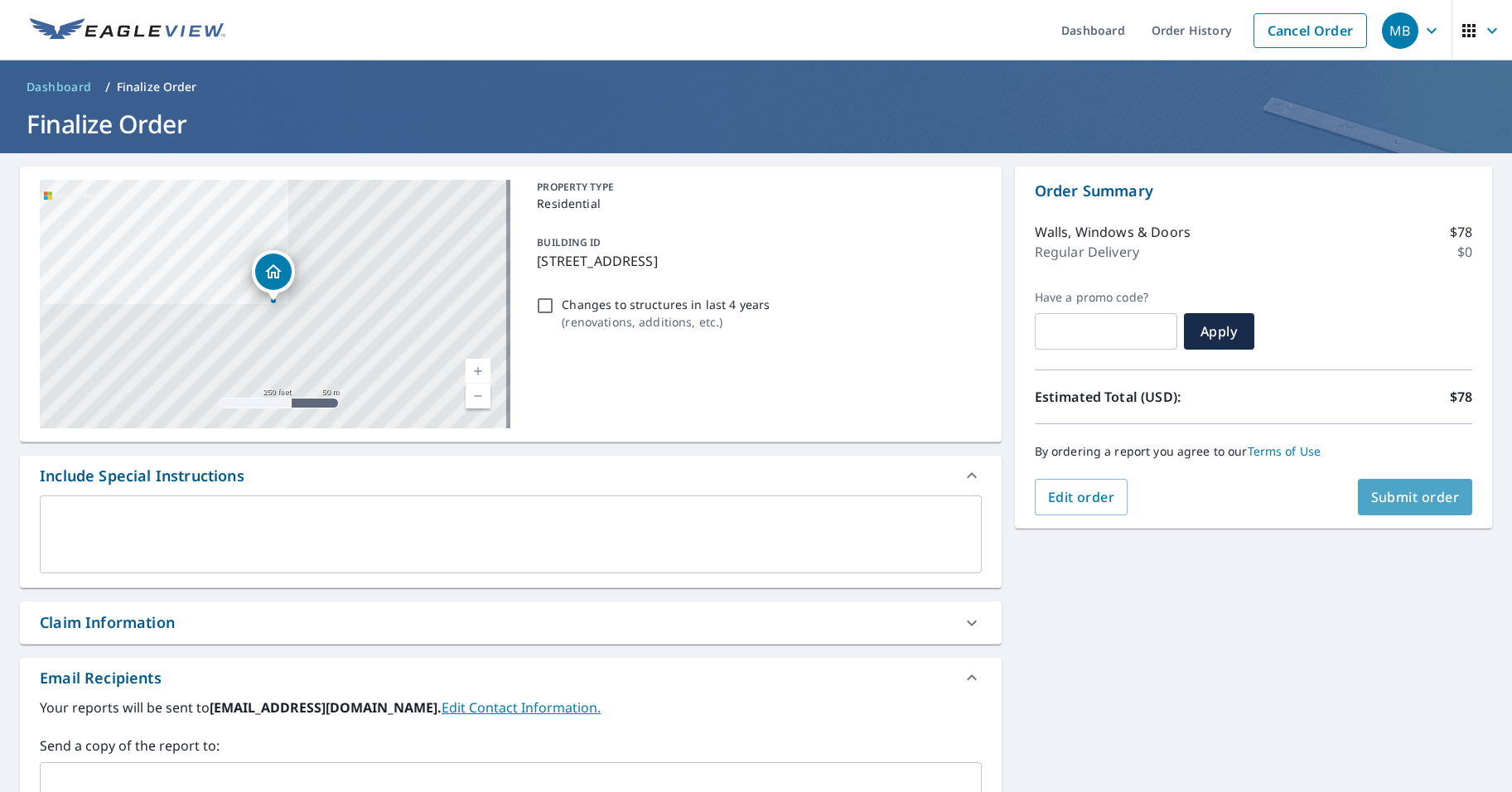
click at [1406, 498] on span "Submit order" at bounding box center [1416, 497] width 89 height 19
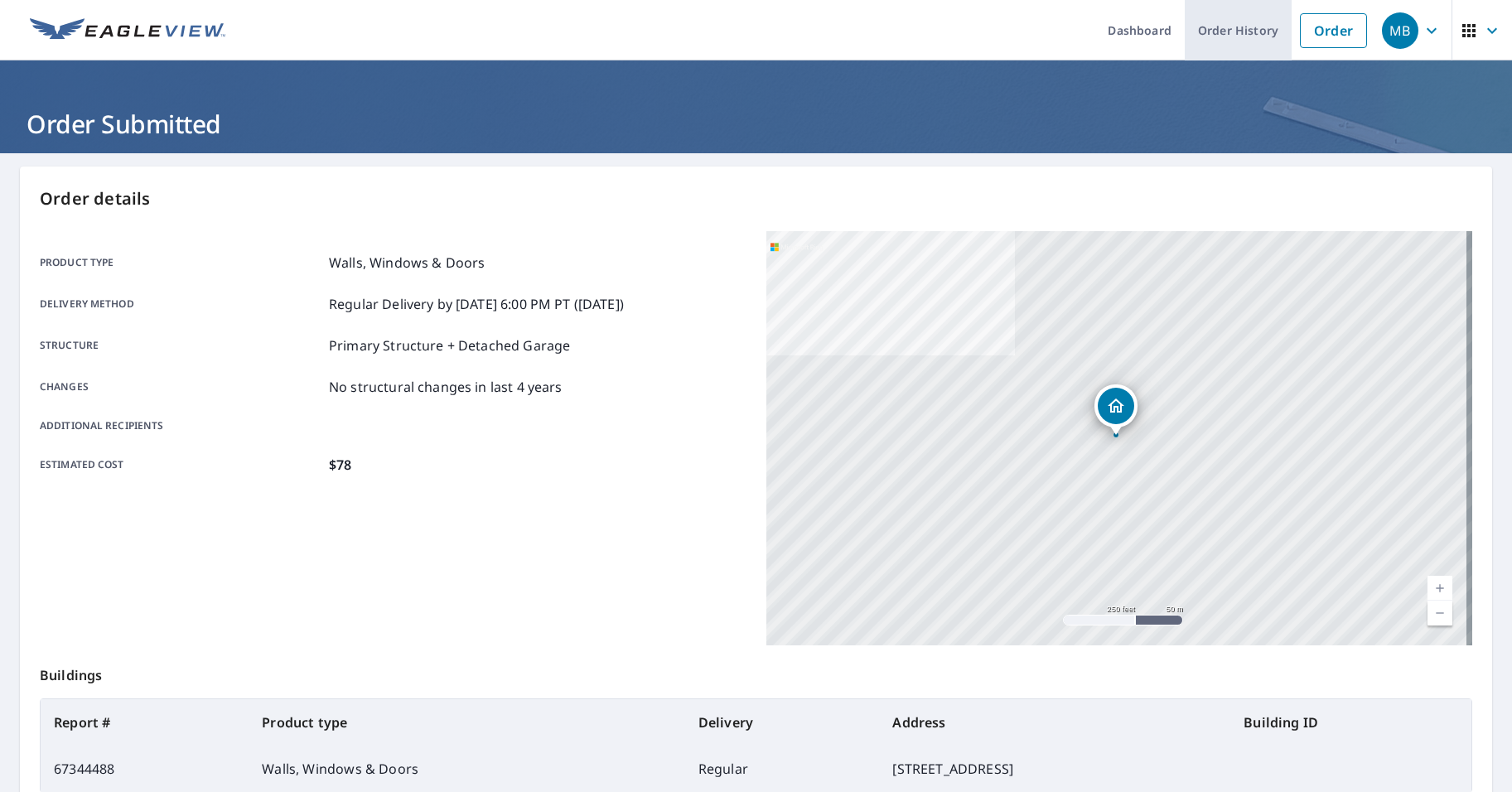
click at [1222, 32] on link "Order History" at bounding box center [1238, 30] width 106 height 60
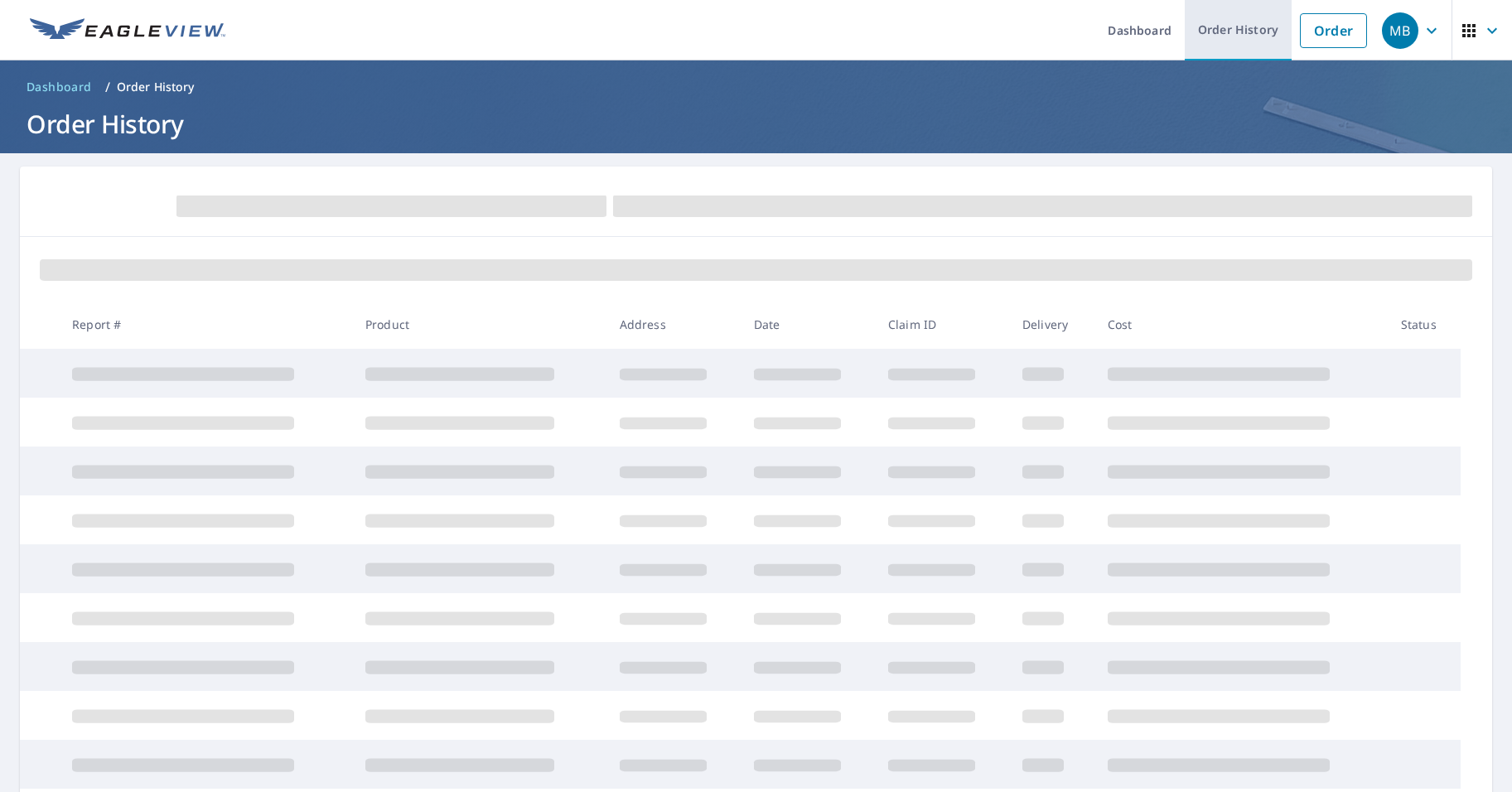
click at [1222, 32] on link "Order History" at bounding box center [1238, 30] width 106 height 60
